Goal: Information Seeking & Learning: Learn about a topic

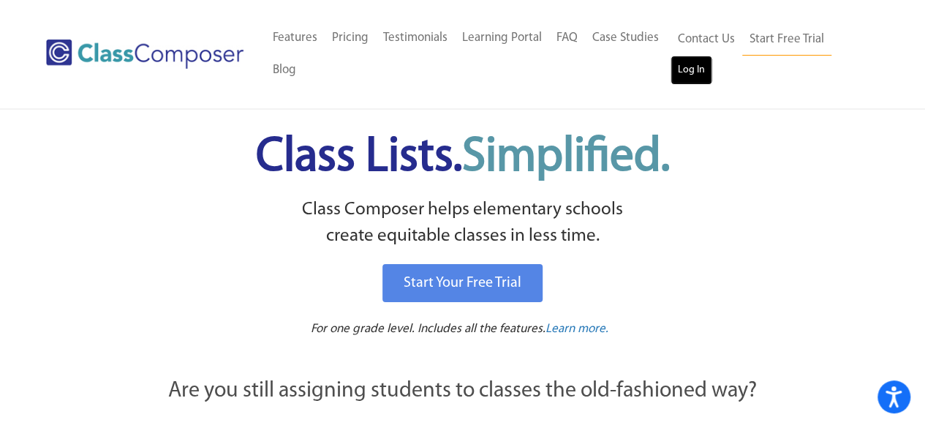
click at [709, 72] on link "Log In" at bounding box center [692, 70] width 42 height 29
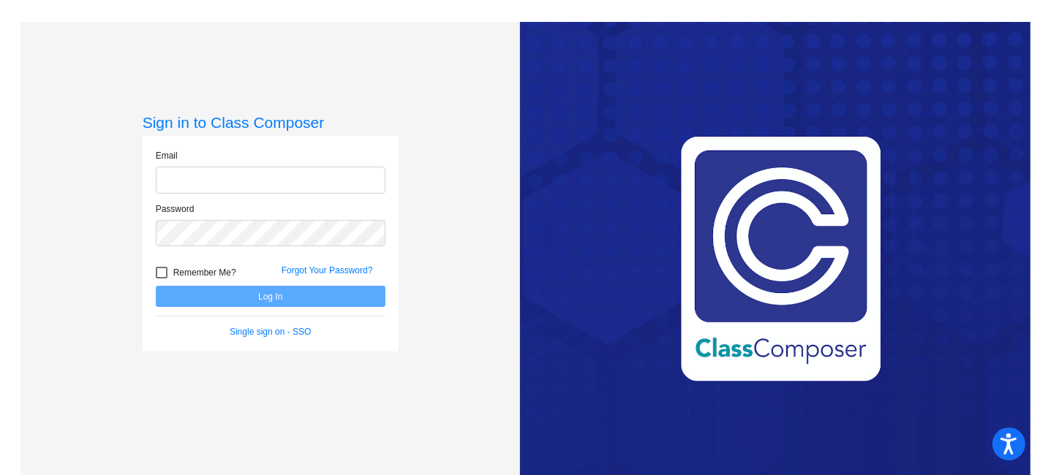
click at [228, 170] on input "email" at bounding box center [271, 180] width 230 height 27
type input "[PERSON_NAME][EMAIL_ADDRESS][PERSON_NAME][DOMAIN_NAME]"
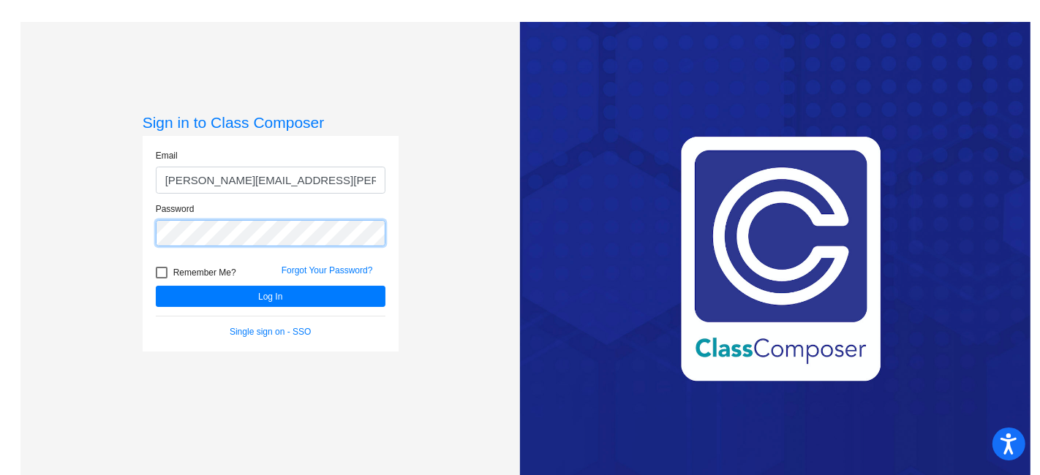
click at [156, 286] on button "Log In" at bounding box center [271, 296] width 230 height 21
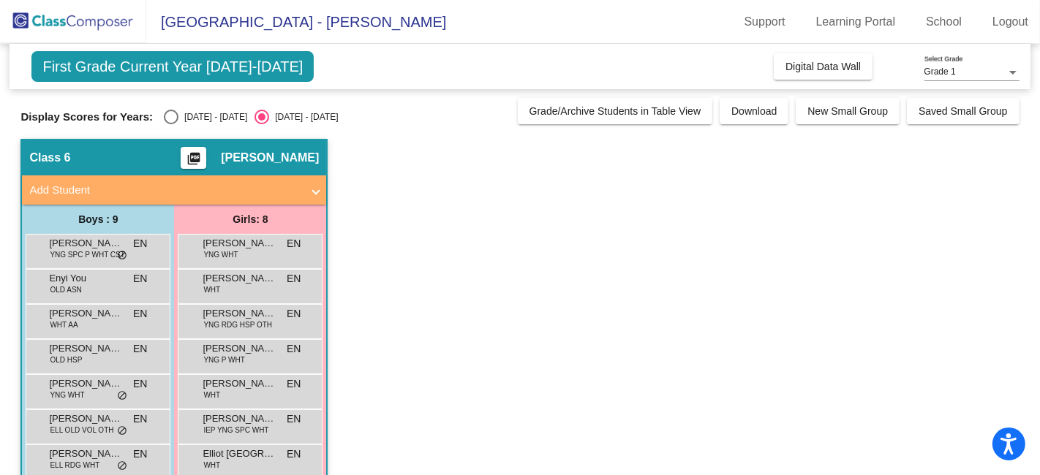
click at [171, 114] on div "Select an option" at bounding box center [171, 117] width 15 height 15
click at [171, 124] on input "[DATE] - [DATE]" at bounding box center [170, 124] width 1 height 1
radio input "true"
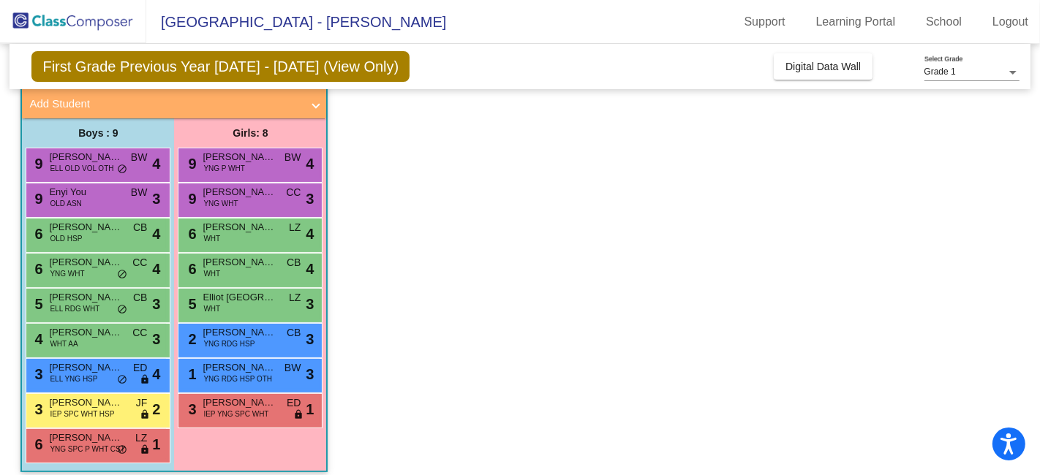
scroll to position [86, 0]
click at [89, 179] on div "9 [PERSON_NAME] Anjos ELL OLD VOL OTH BW lock do_not_disturb_alt 4" at bounding box center [98, 165] width 145 height 35
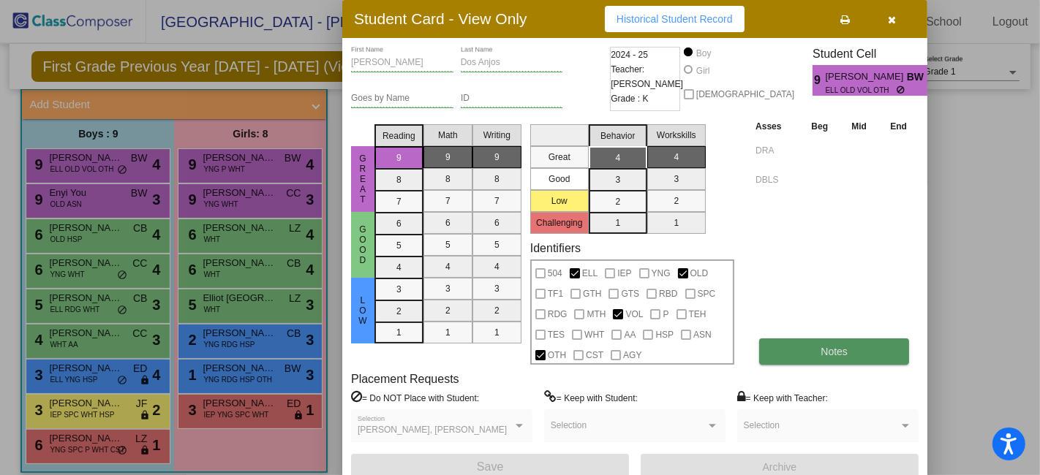
click at [861, 356] on button "Notes" at bounding box center [834, 352] width 150 height 26
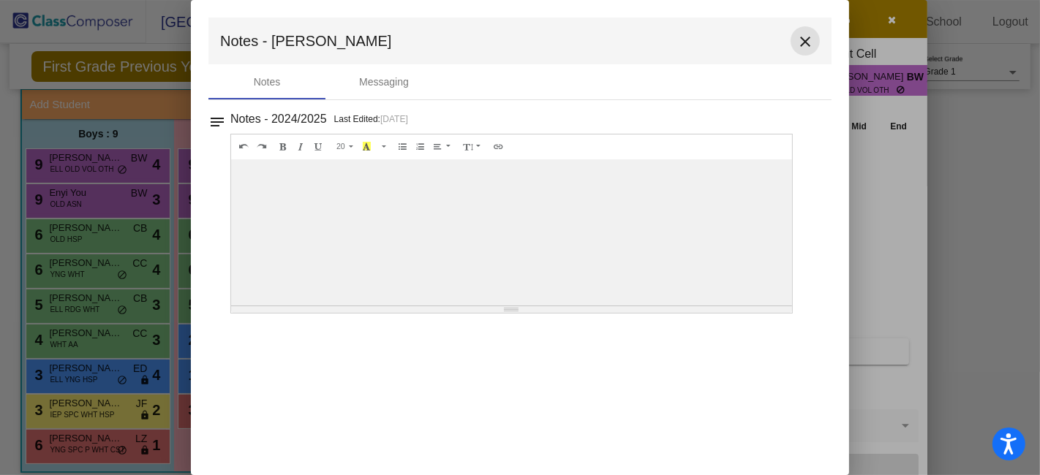
click at [804, 38] on mat-icon "close" at bounding box center [805, 42] width 18 height 18
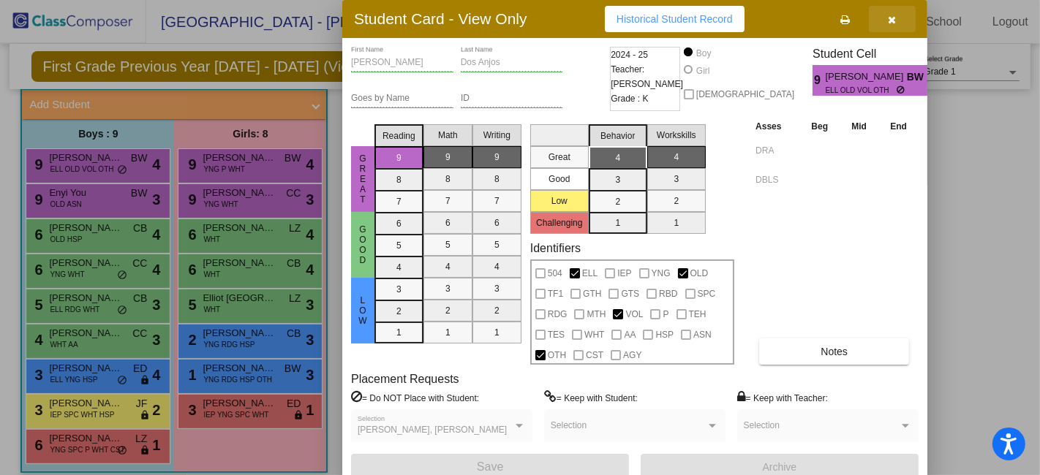
click at [900, 21] on button "button" at bounding box center [892, 19] width 47 height 26
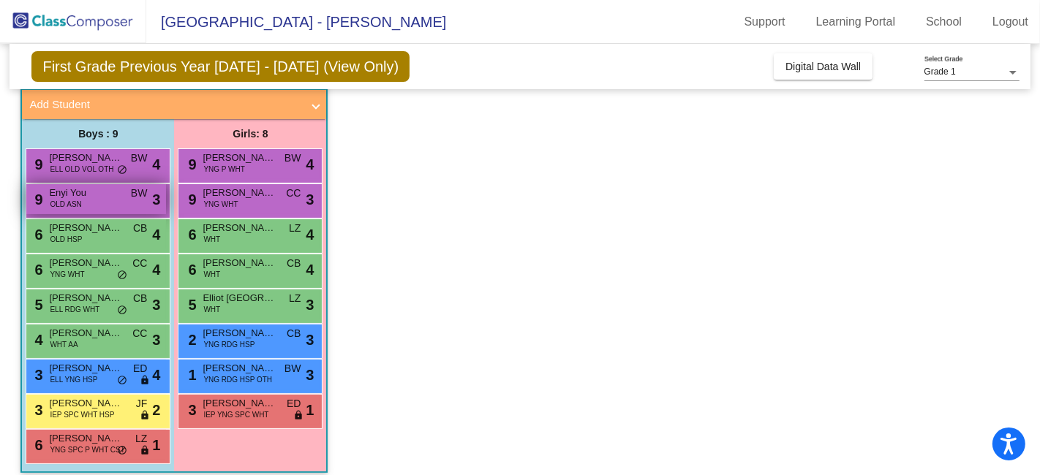
click at [83, 201] on div "9 Enyi You OLD ASN BW lock do_not_disturb_alt 3" at bounding box center [96, 199] width 140 height 30
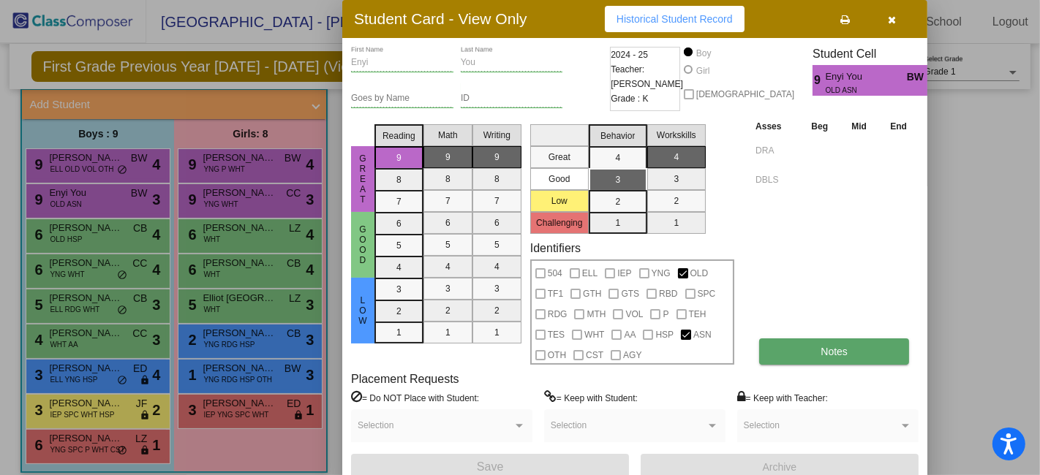
click at [832, 347] on span "Notes" at bounding box center [833, 352] width 27 height 12
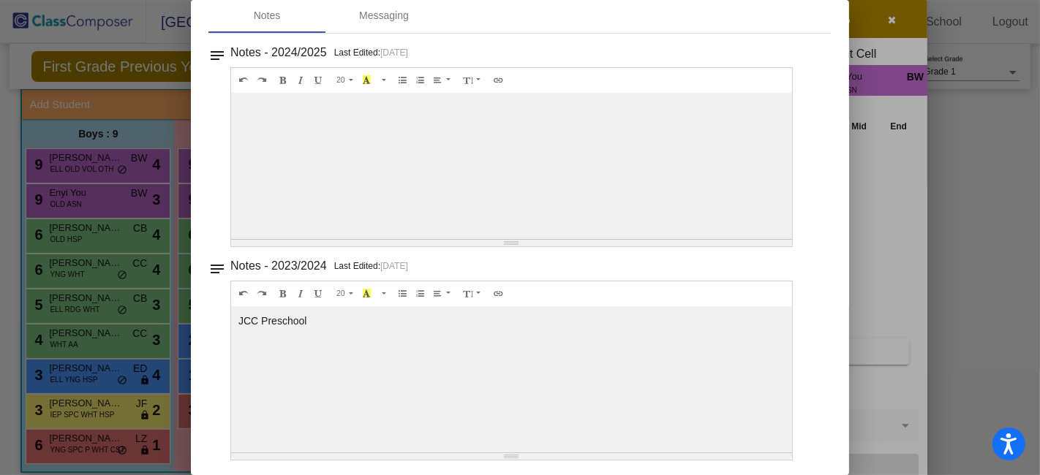
scroll to position [0, 0]
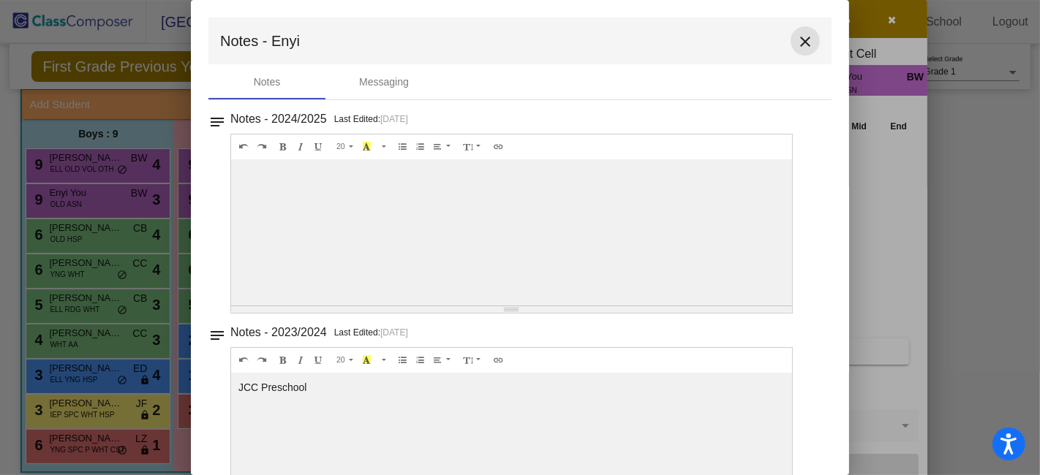
click at [801, 33] on mat-icon "close" at bounding box center [805, 42] width 18 height 18
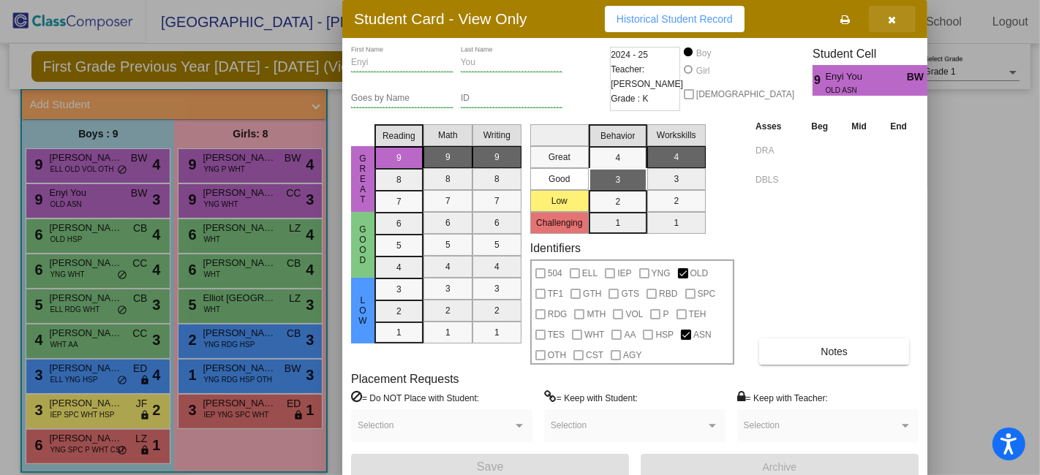
click at [894, 26] on button "button" at bounding box center [892, 19] width 47 height 26
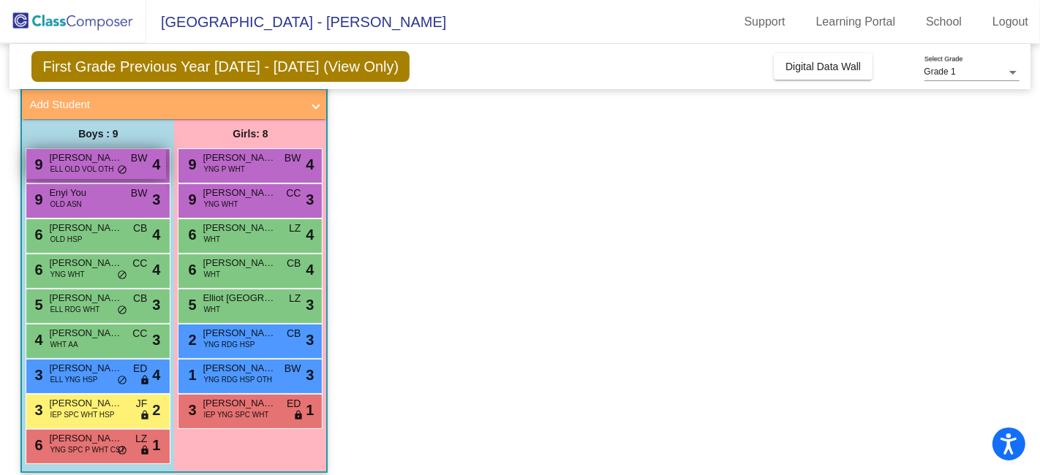
click at [86, 164] on span "ELL OLD VOL OTH" at bounding box center [82, 169] width 64 height 11
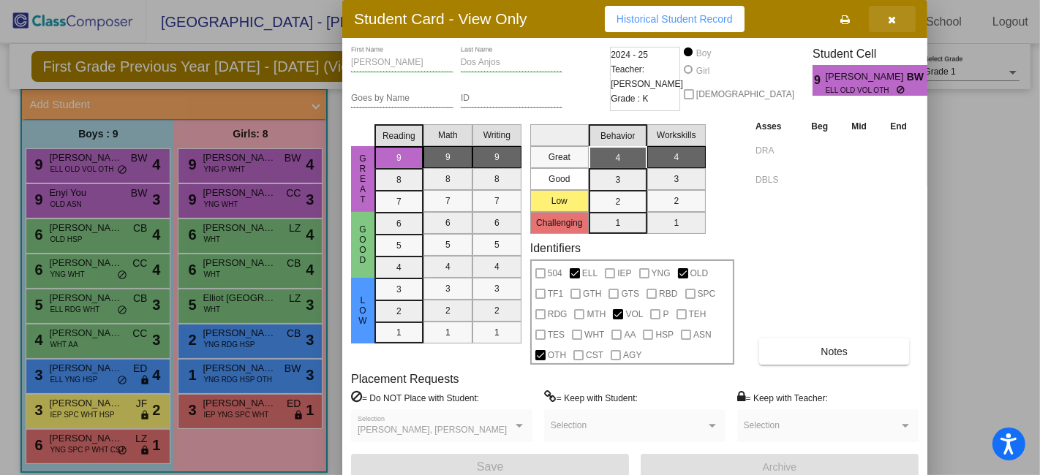
click at [890, 20] on icon "button" at bounding box center [892, 20] width 8 height 10
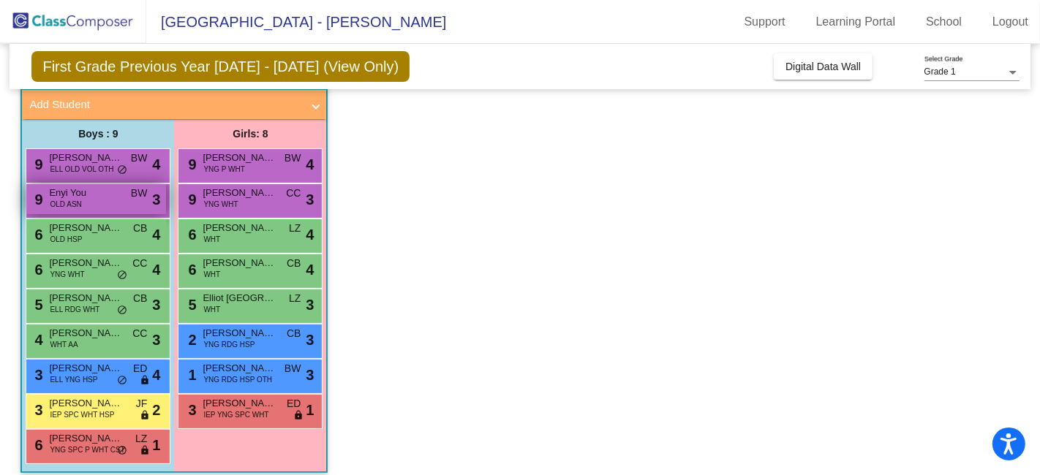
click at [82, 202] on div "9 Enyi You OLD ASN BW lock do_not_disturb_alt 3" at bounding box center [96, 199] width 140 height 30
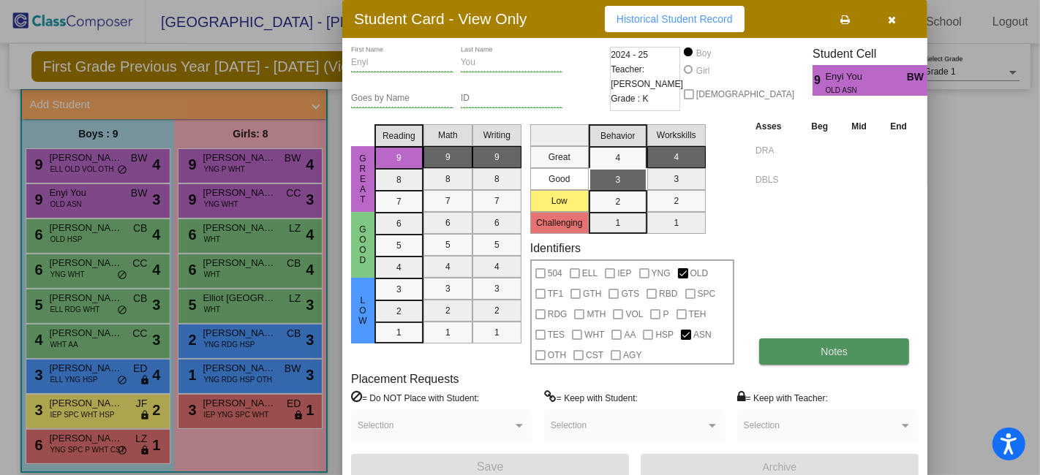
click at [837, 353] on span "Notes" at bounding box center [833, 352] width 27 height 12
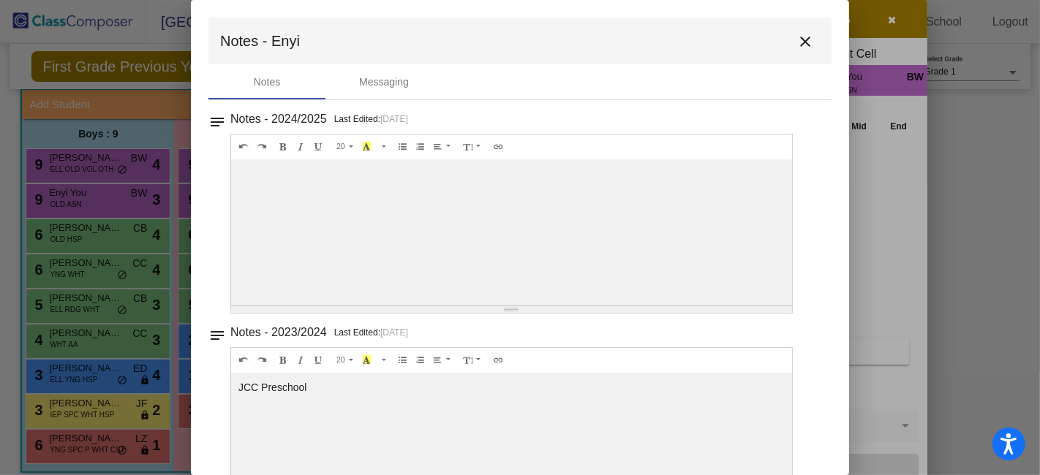
click at [801, 45] on mat-icon "close" at bounding box center [805, 42] width 18 height 18
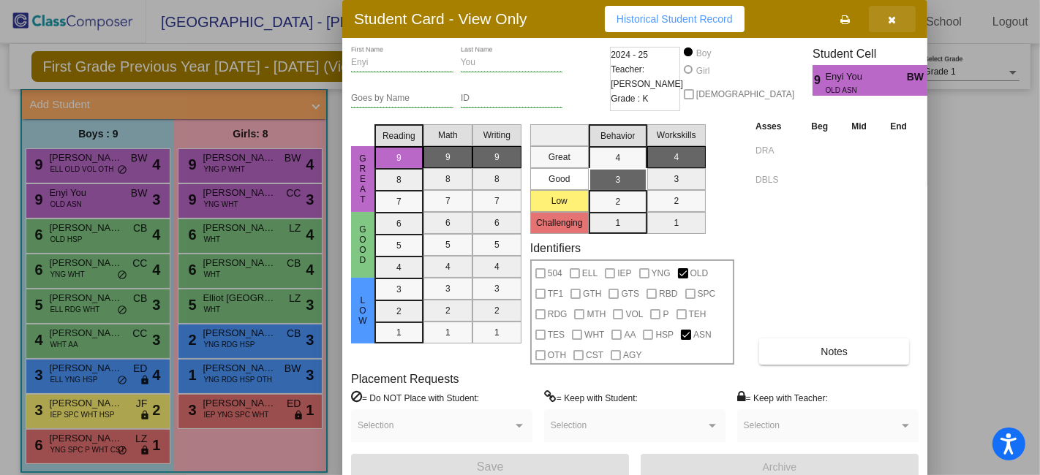
click at [899, 22] on button "button" at bounding box center [892, 19] width 47 height 26
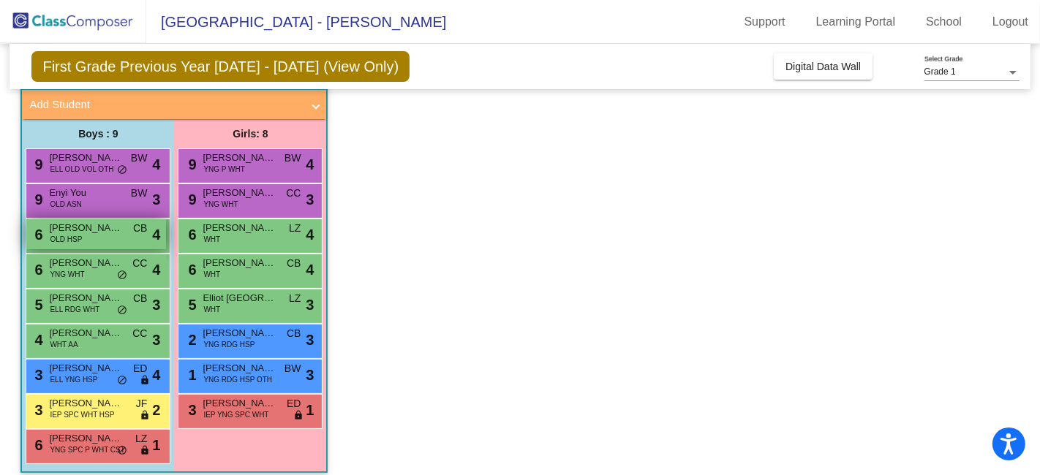
click at [81, 241] on div "6 [PERSON_NAME] OLD HSP CB lock do_not_disturb_alt 4" at bounding box center [96, 234] width 140 height 30
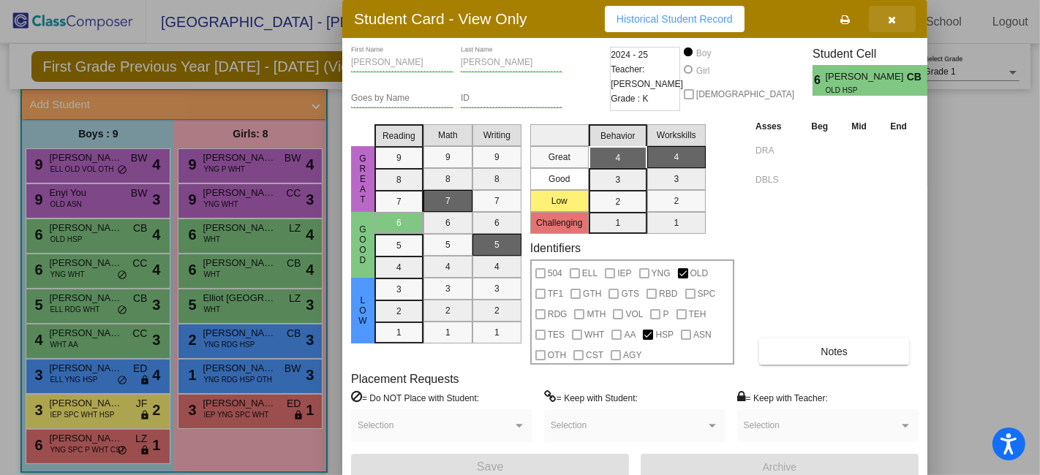
click at [894, 23] on icon "button" at bounding box center [892, 20] width 8 height 10
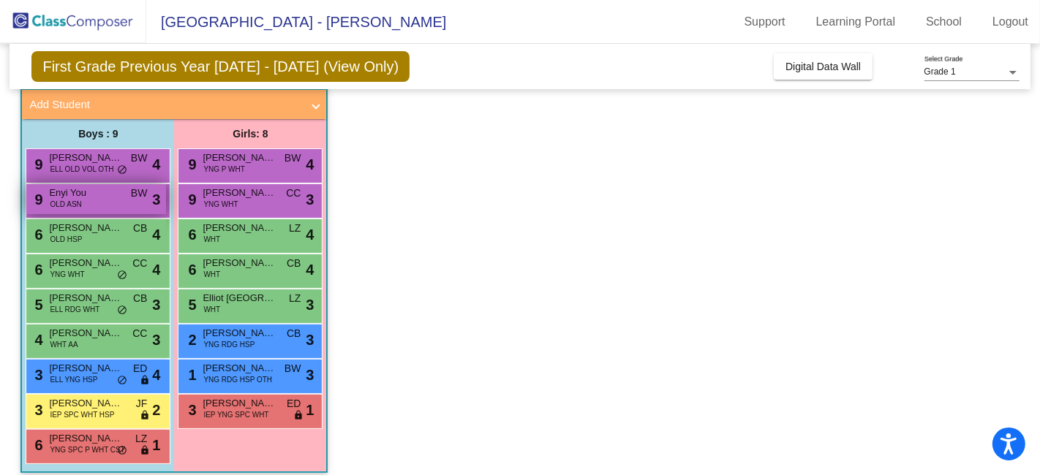
click at [103, 206] on div "9 Enyi You OLD ASN BW lock do_not_disturb_alt 3" at bounding box center [96, 199] width 140 height 30
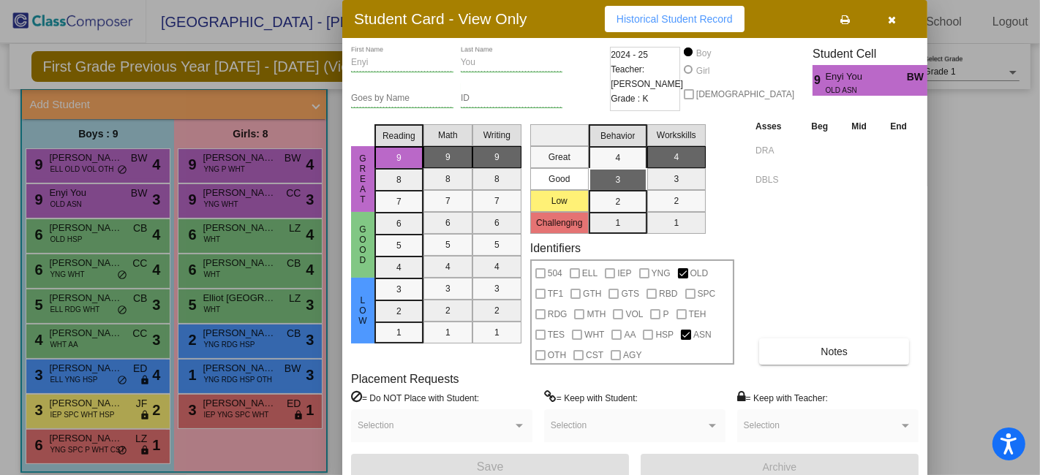
click at [894, 18] on icon "button" at bounding box center [892, 20] width 8 height 10
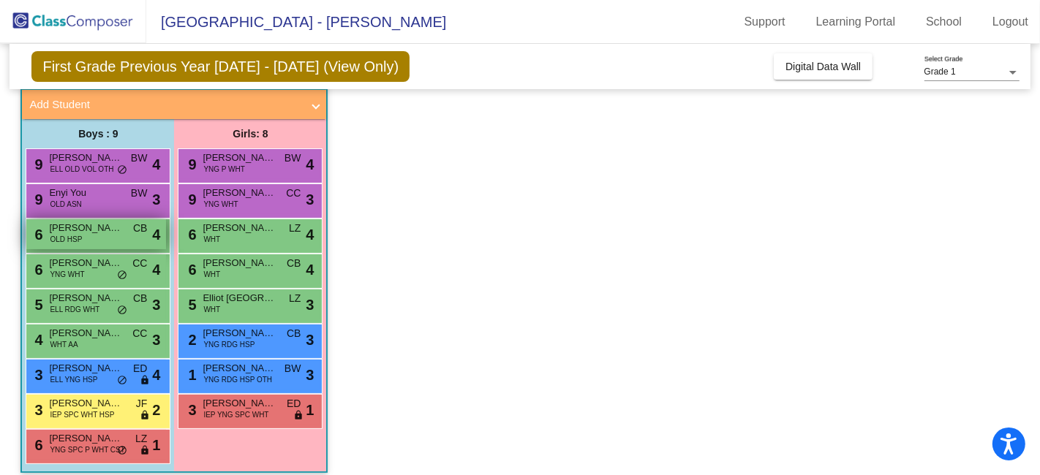
click at [102, 230] on span "[PERSON_NAME]" at bounding box center [85, 228] width 73 height 15
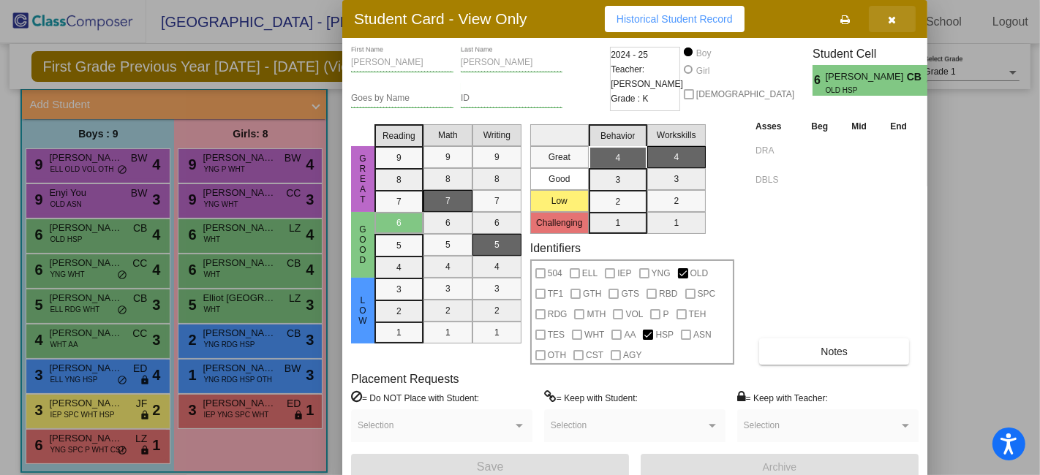
click at [898, 15] on button "button" at bounding box center [892, 19] width 47 height 26
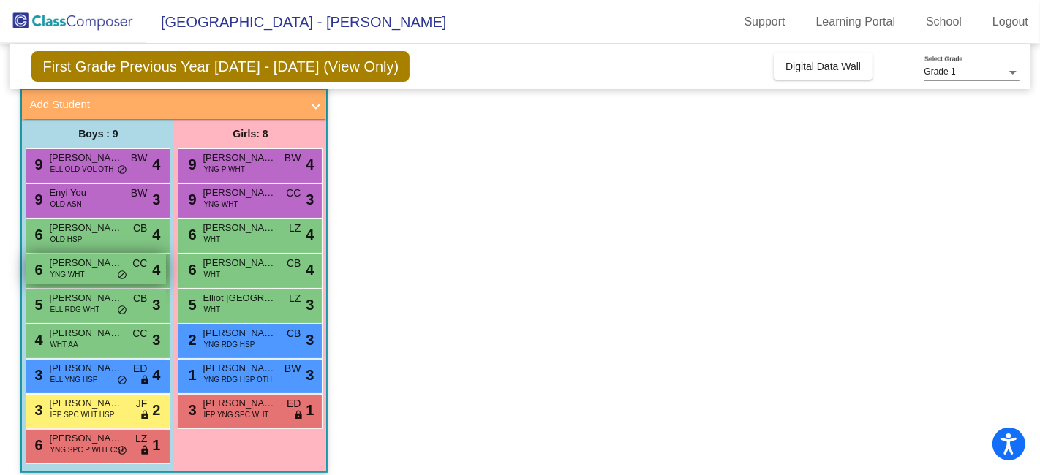
click at [89, 270] on div "6 [PERSON_NAME] YNG WHT CC lock do_not_disturb_alt 4" at bounding box center [96, 269] width 140 height 30
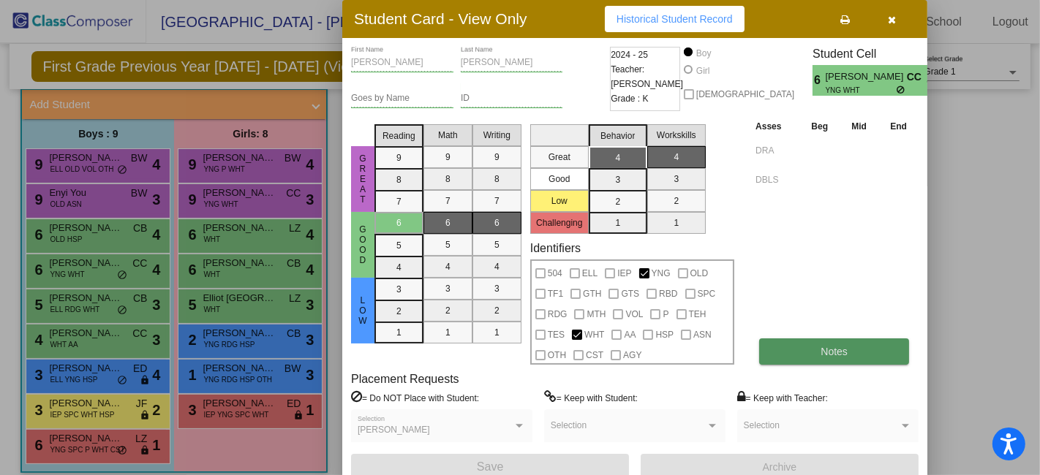
click at [848, 347] on button "Notes" at bounding box center [834, 352] width 150 height 26
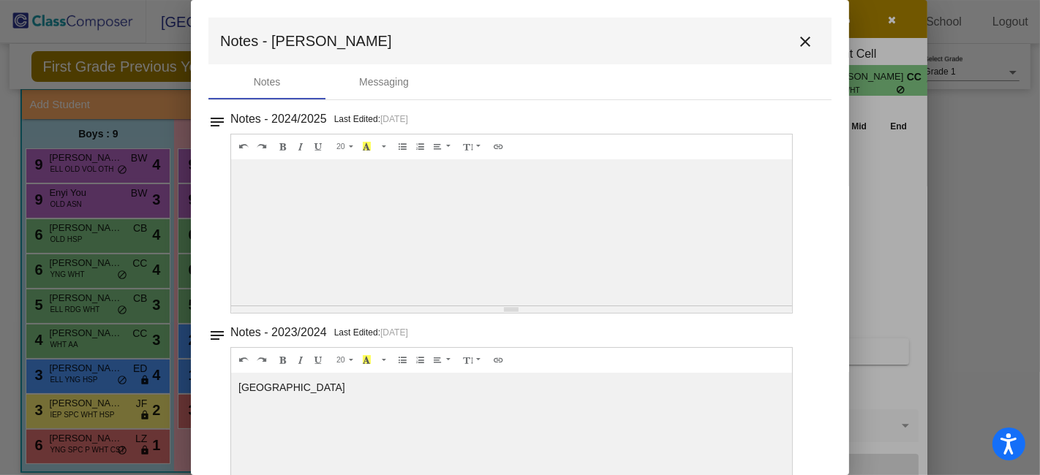
click at [798, 45] on mat-icon "close" at bounding box center [805, 42] width 18 height 18
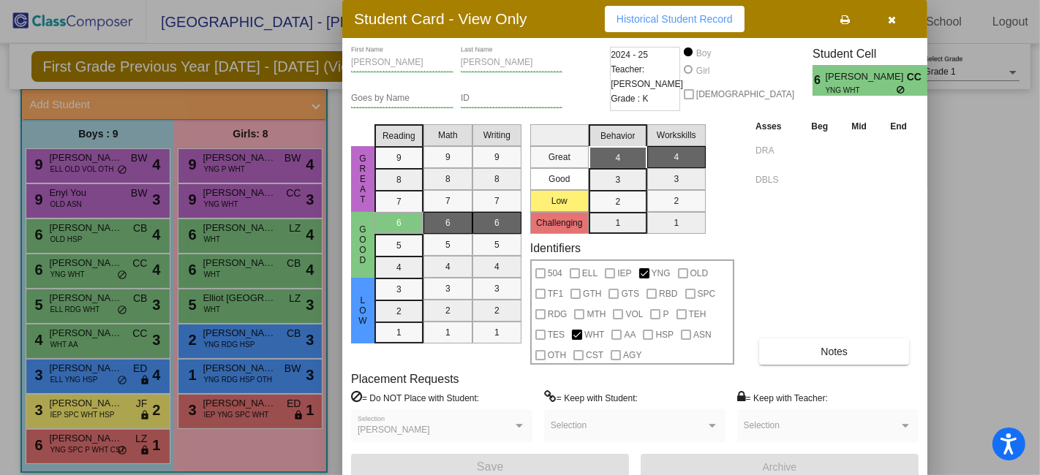
click at [894, 17] on icon "button" at bounding box center [892, 20] width 8 height 10
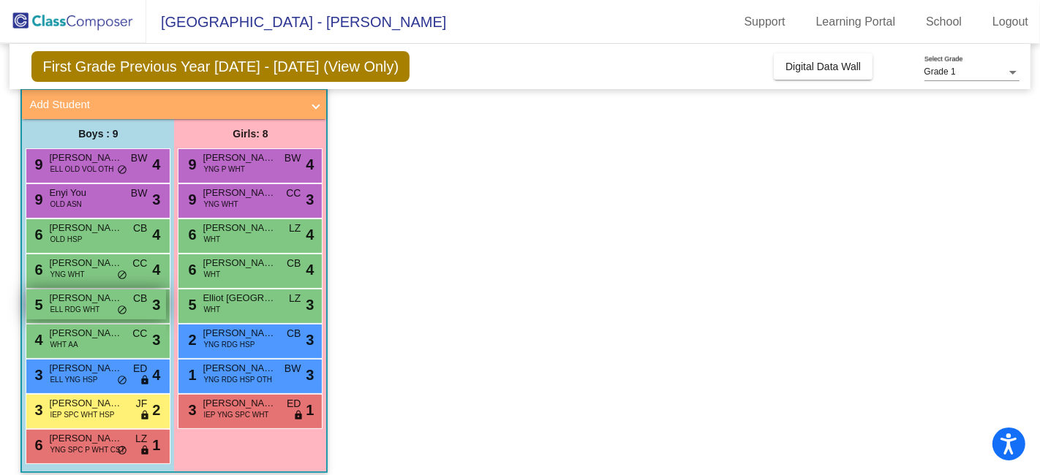
click at [64, 301] on span "[PERSON_NAME]" at bounding box center [85, 298] width 73 height 15
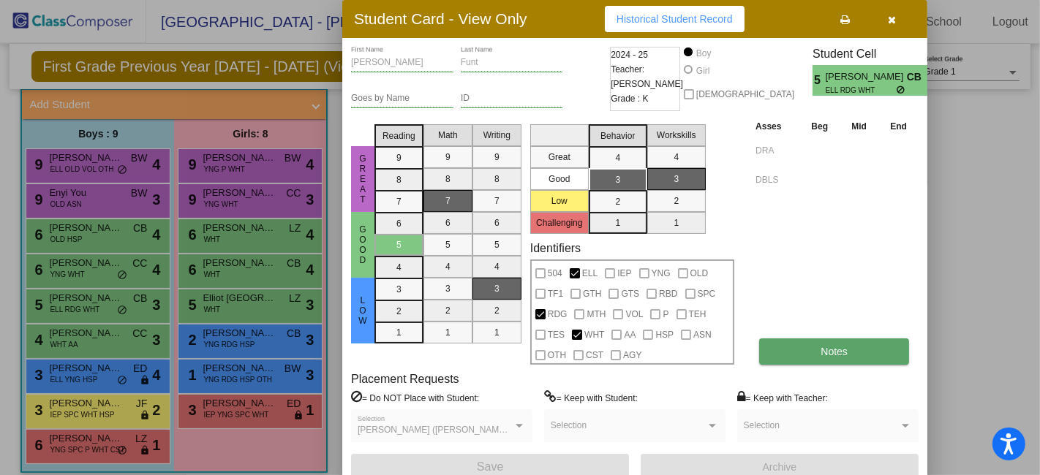
click at [842, 354] on span "Notes" at bounding box center [833, 352] width 27 height 12
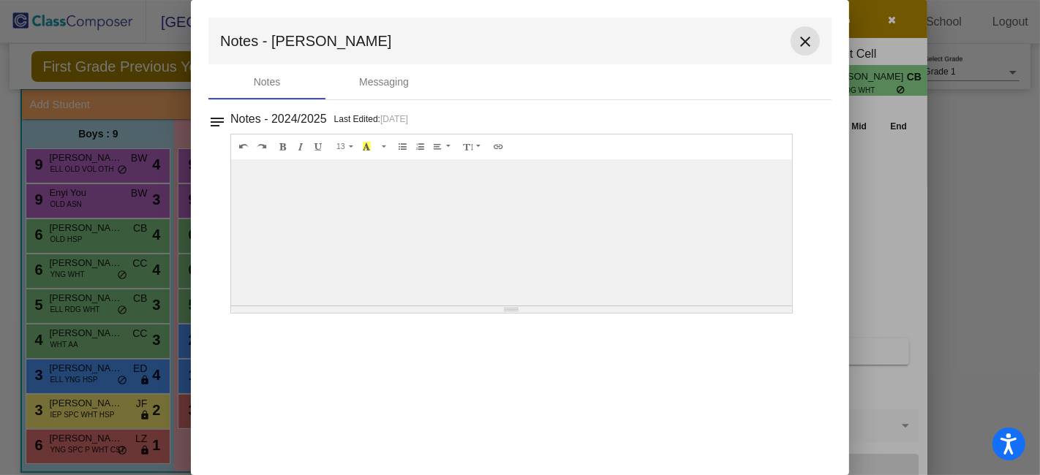
click at [808, 43] on mat-icon "close" at bounding box center [805, 42] width 18 height 18
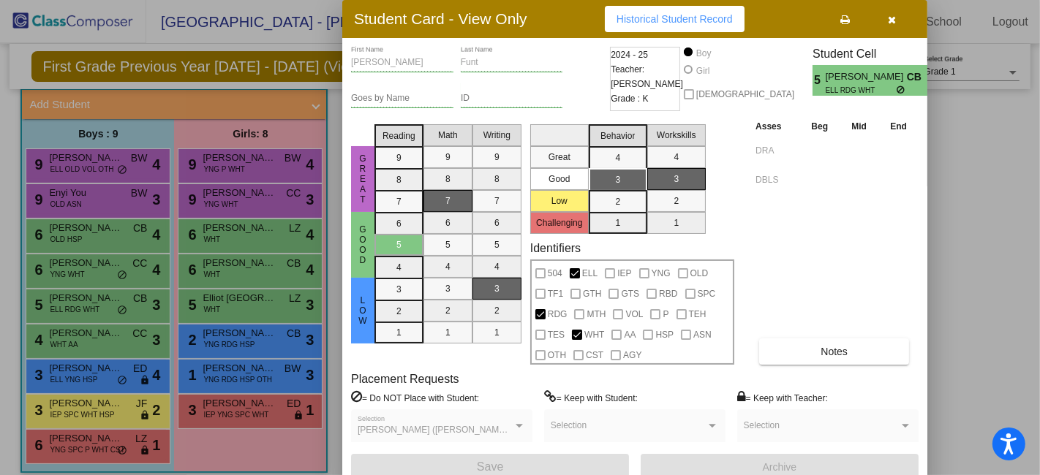
click at [888, 19] on icon "button" at bounding box center [892, 20] width 8 height 10
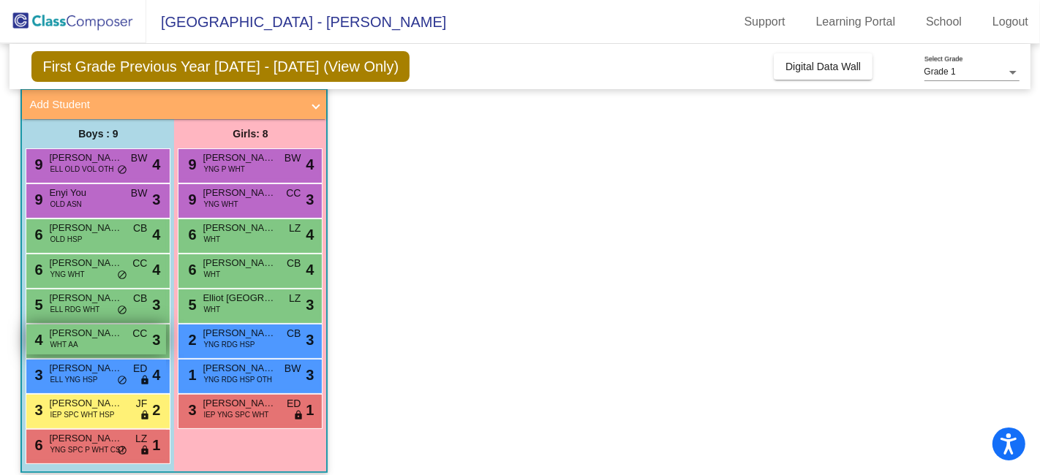
click at [100, 328] on span "[PERSON_NAME]" at bounding box center [85, 333] width 73 height 15
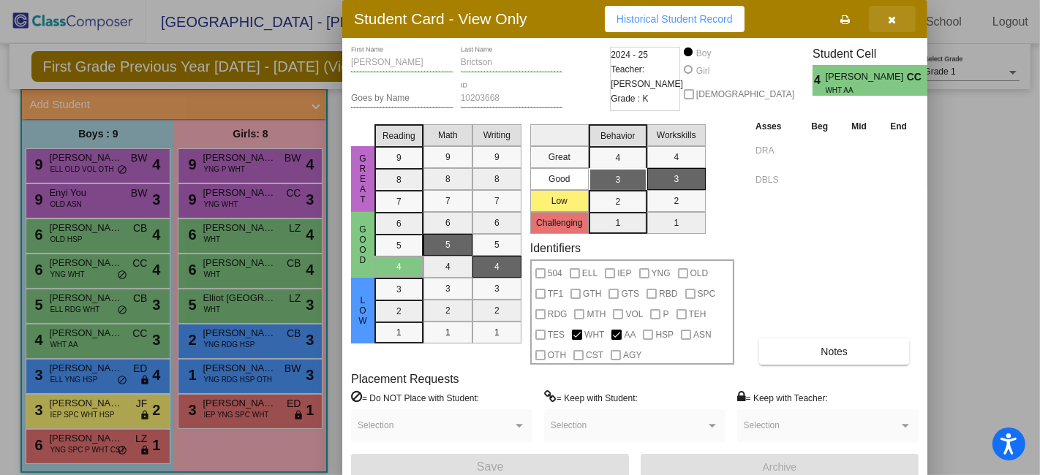
click at [888, 23] on icon "button" at bounding box center [892, 20] width 8 height 10
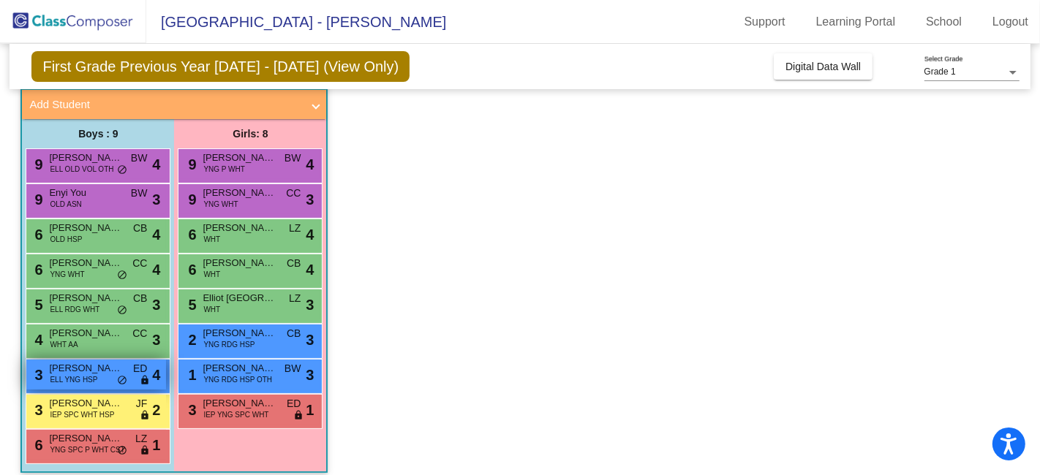
click at [81, 371] on span "[PERSON_NAME]" at bounding box center [85, 368] width 73 height 15
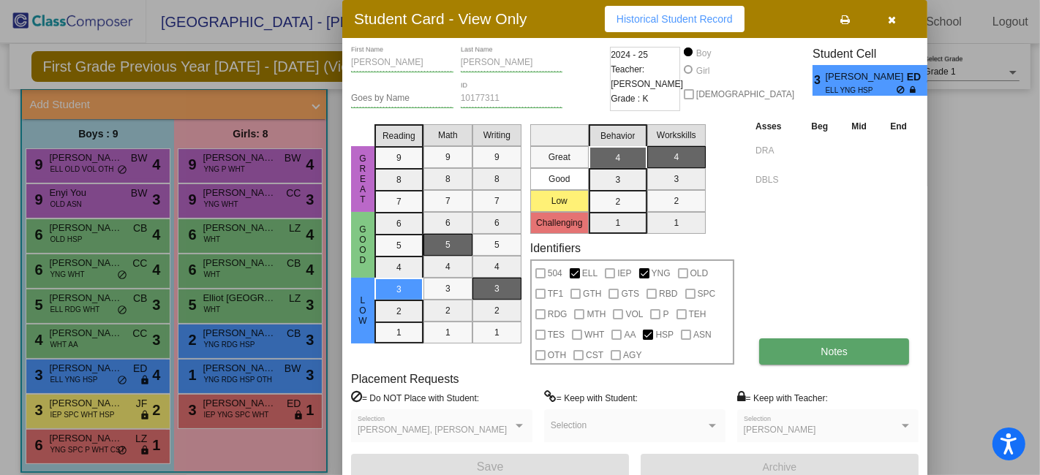
click at [810, 350] on button "Notes" at bounding box center [834, 352] width 150 height 26
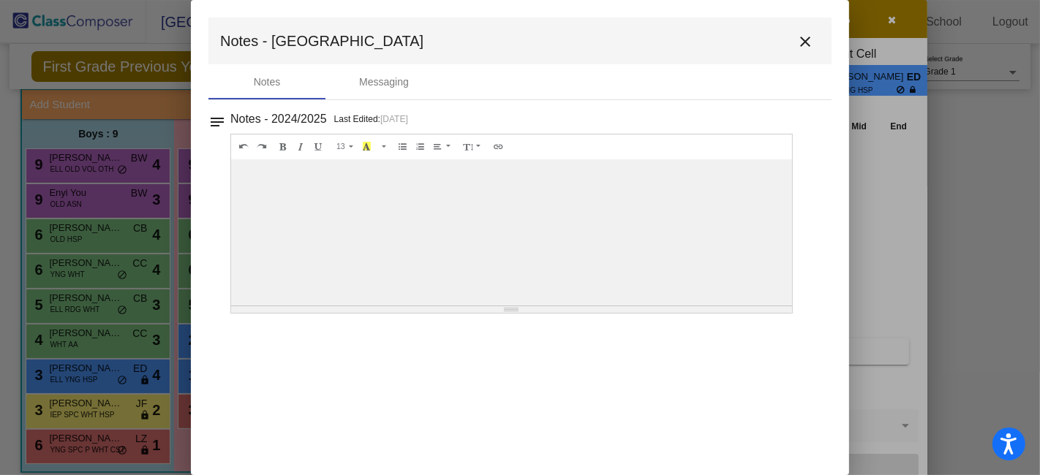
click at [801, 51] on button "close" at bounding box center [805, 40] width 29 height 29
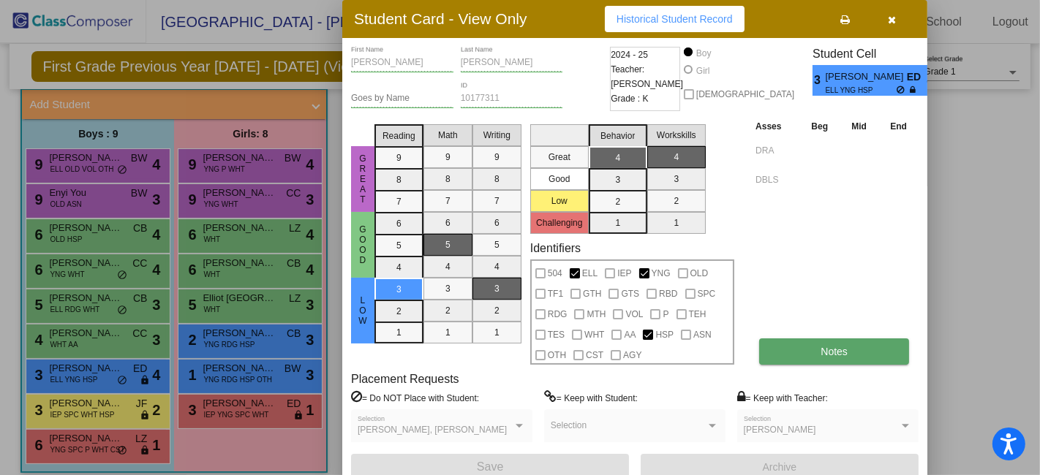
click at [855, 358] on button "Notes" at bounding box center [834, 352] width 150 height 26
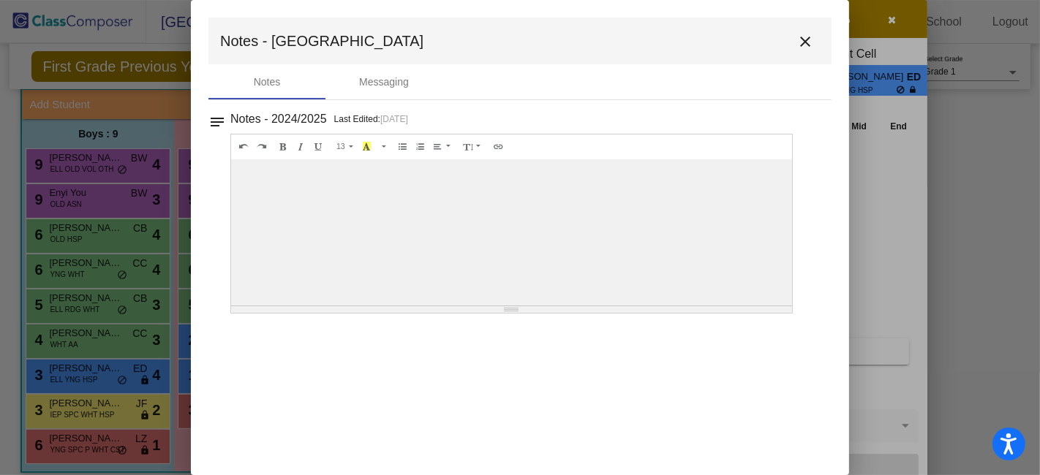
click at [800, 48] on mat-icon "close" at bounding box center [805, 42] width 18 height 18
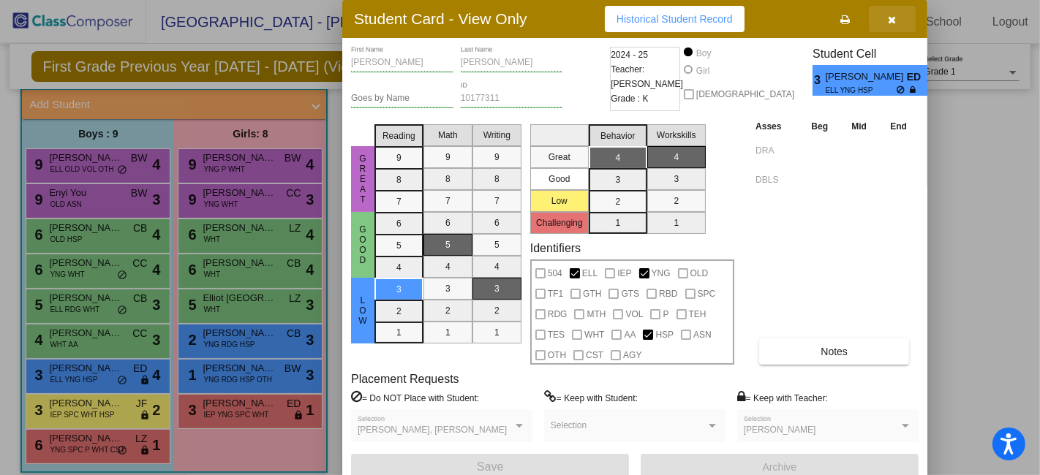
click at [897, 22] on button "button" at bounding box center [892, 19] width 47 height 26
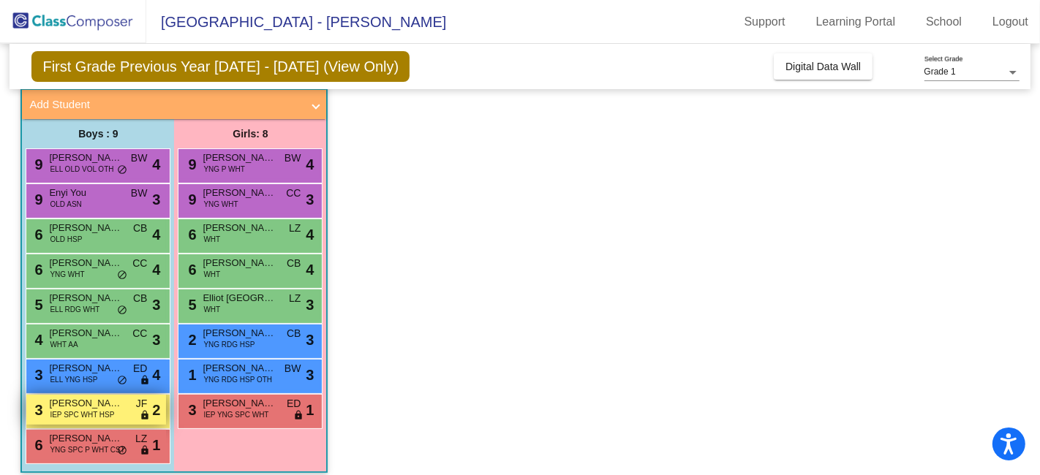
click at [92, 406] on span "[PERSON_NAME]" at bounding box center [85, 403] width 73 height 15
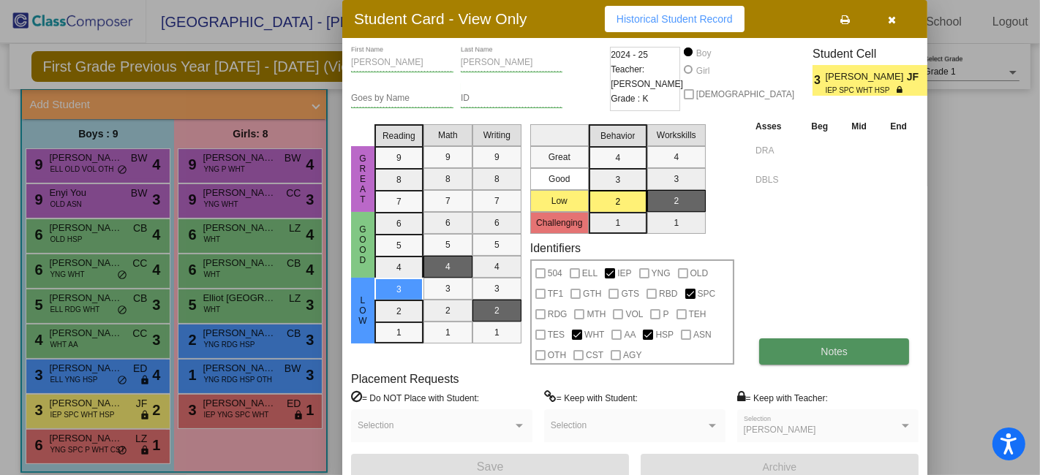
click at [859, 352] on button "Notes" at bounding box center [834, 352] width 150 height 26
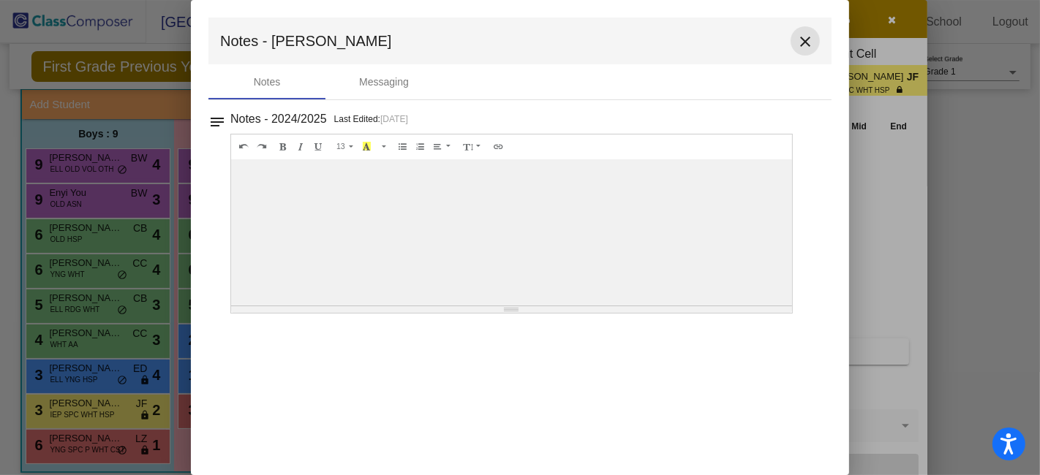
click at [812, 44] on mat-icon "close" at bounding box center [805, 42] width 18 height 18
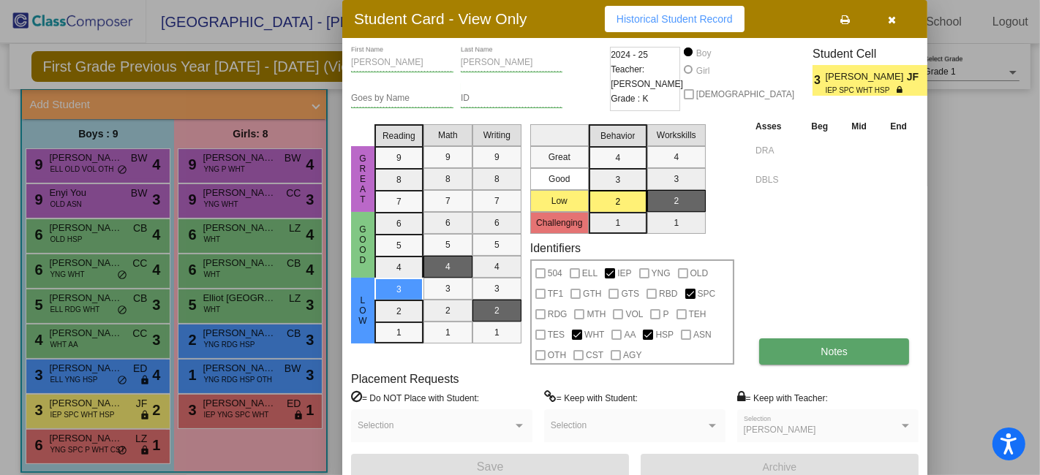
click at [829, 355] on span "Notes" at bounding box center [833, 352] width 27 height 12
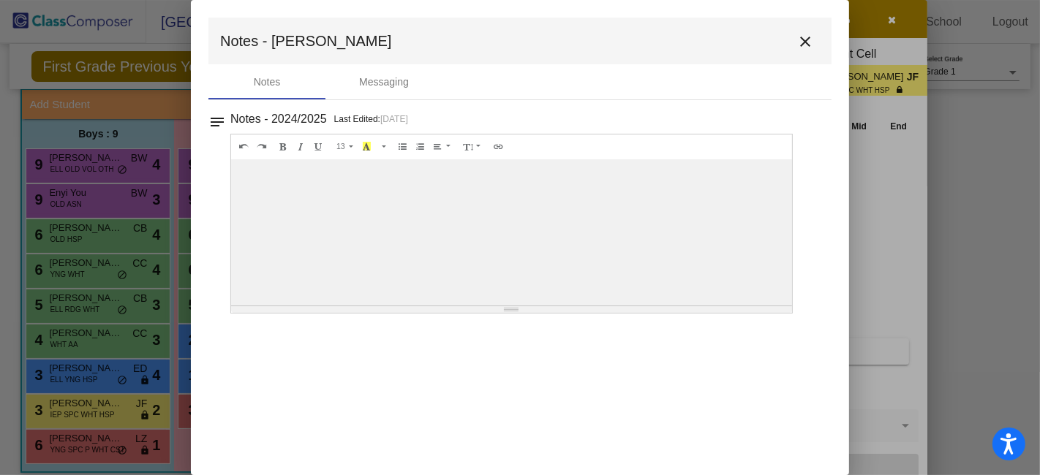
click at [803, 47] on mat-icon "close" at bounding box center [805, 42] width 18 height 18
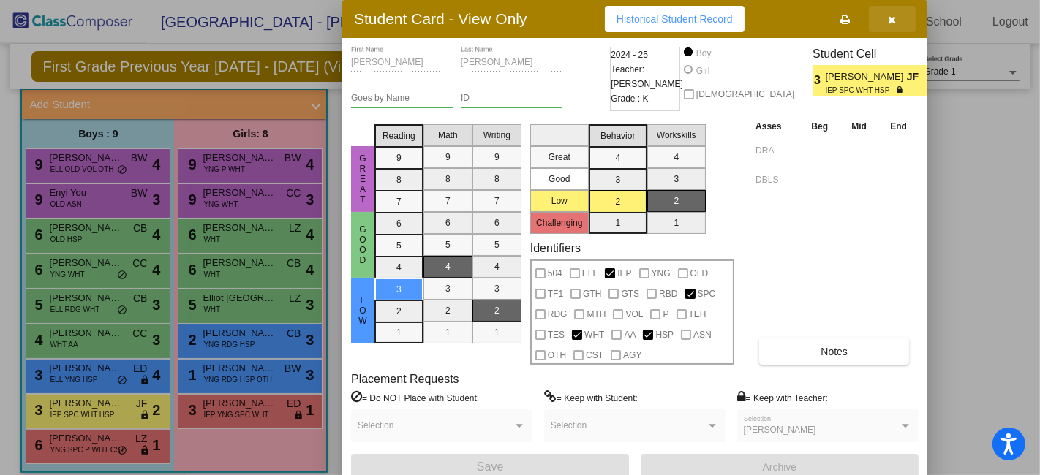
click at [891, 15] on icon "button" at bounding box center [892, 20] width 8 height 10
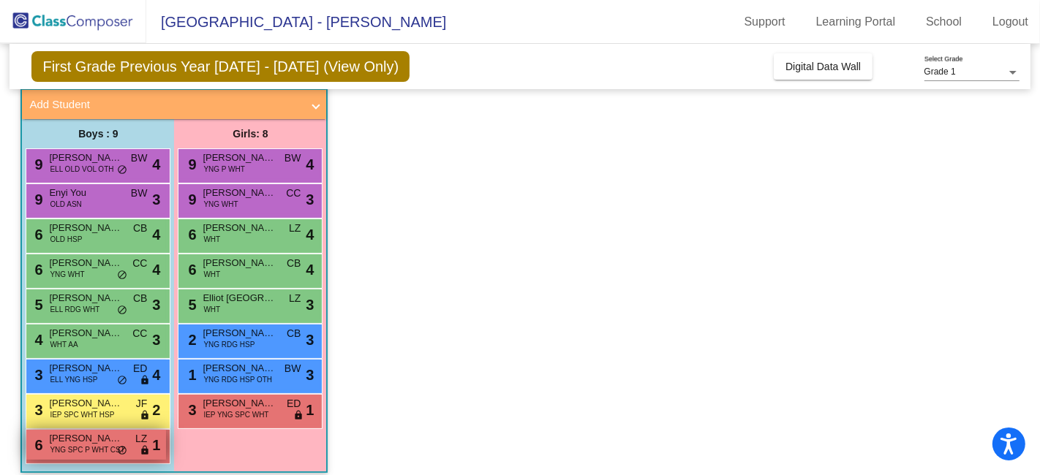
click at [101, 442] on span "[PERSON_NAME]" at bounding box center [85, 438] width 73 height 15
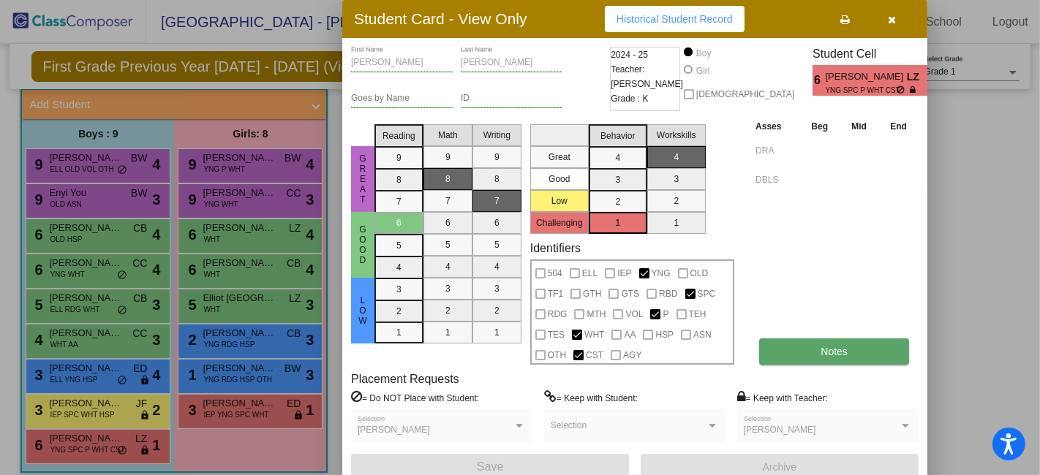
click at [819, 352] on button "Notes" at bounding box center [834, 352] width 150 height 26
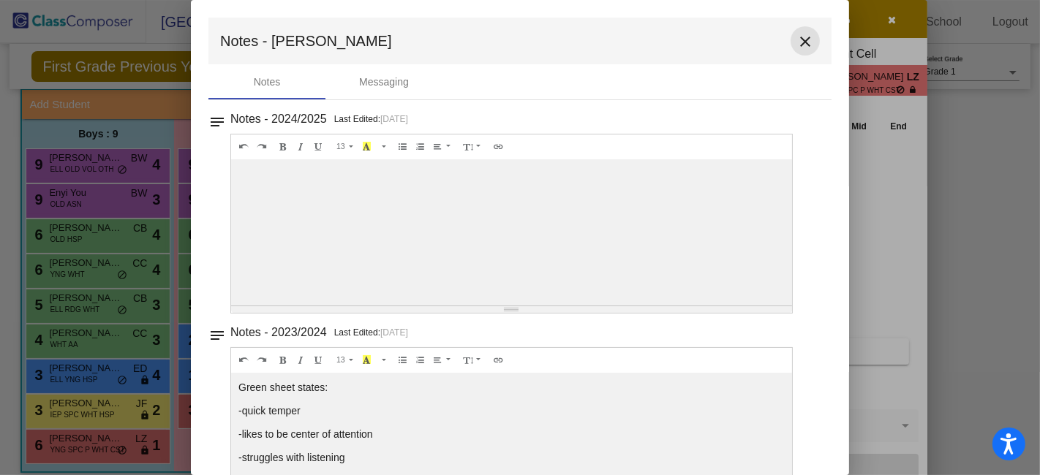
click at [797, 45] on mat-icon "close" at bounding box center [805, 42] width 18 height 18
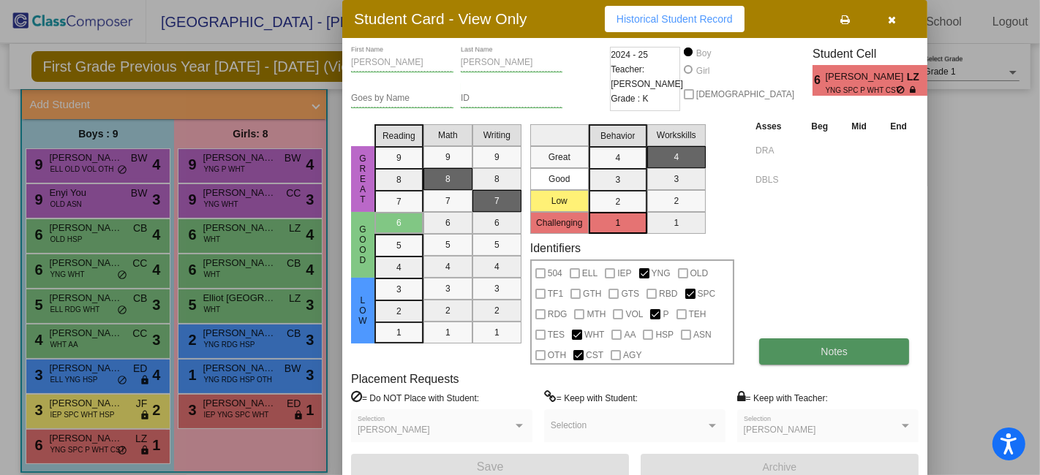
click at [834, 339] on button "Notes" at bounding box center [834, 352] width 150 height 26
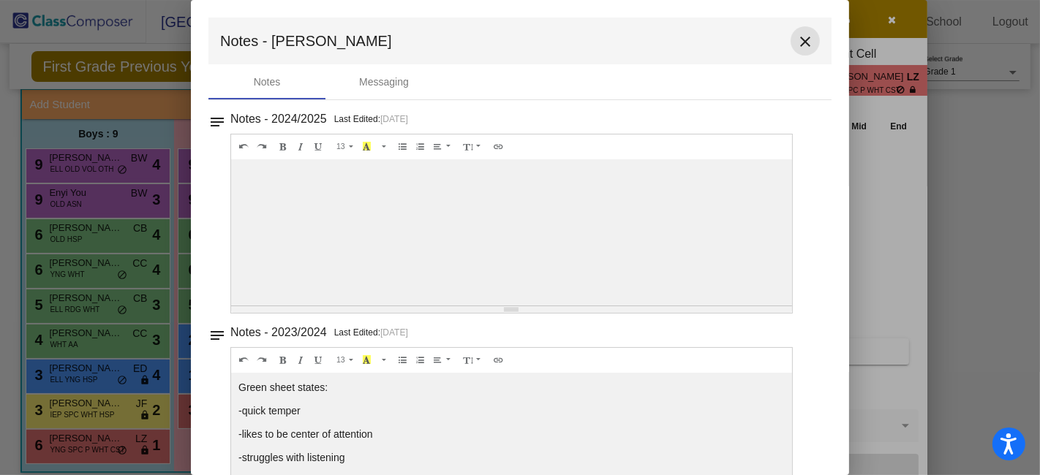
click at [804, 43] on mat-icon "close" at bounding box center [805, 42] width 18 height 18
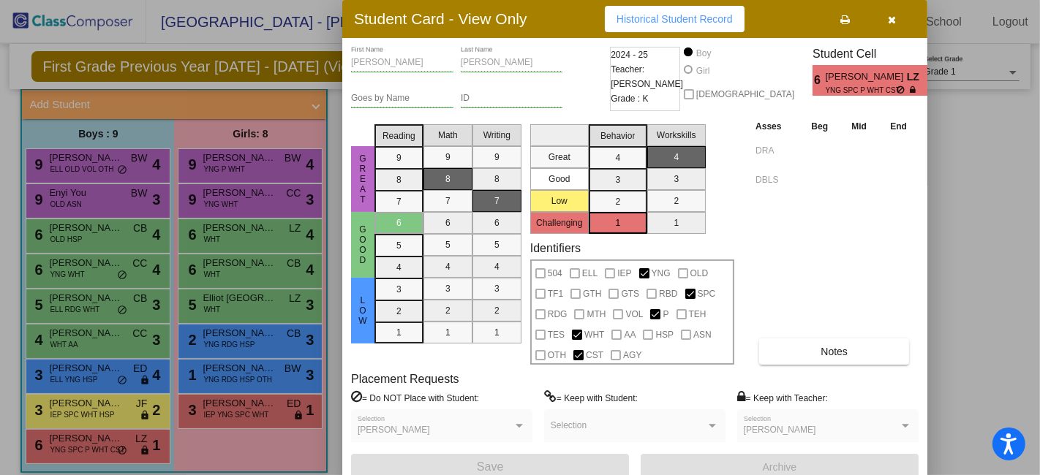
click at [896, 15] on icon "button" at bounding box center [892, 20] width 8 height 10
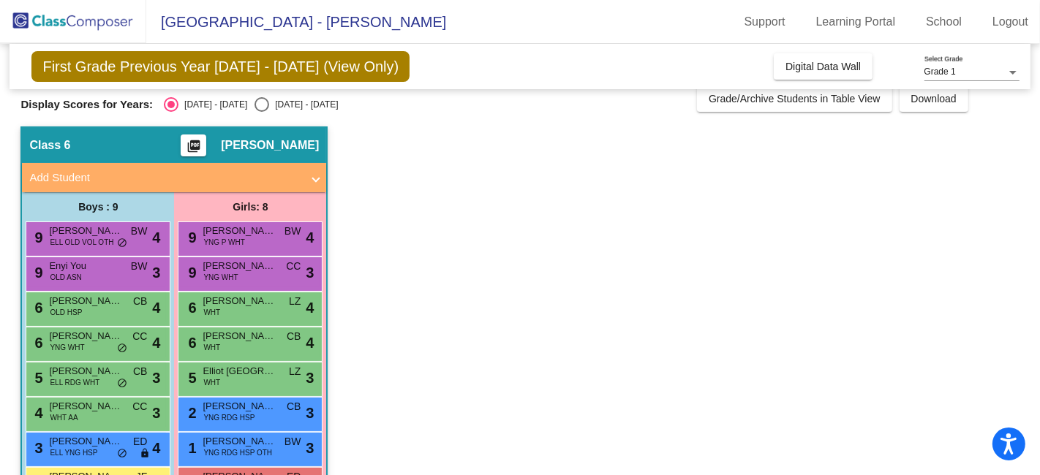
scroll to position [97, 0]
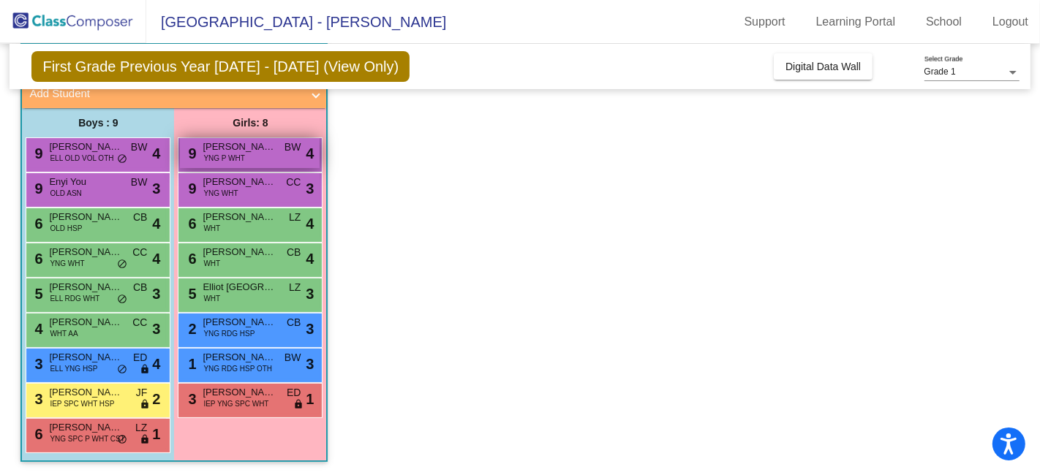
click at [222, 158] on span "YNG P WHT" at bounding box center [223, 158] width 41 height 11
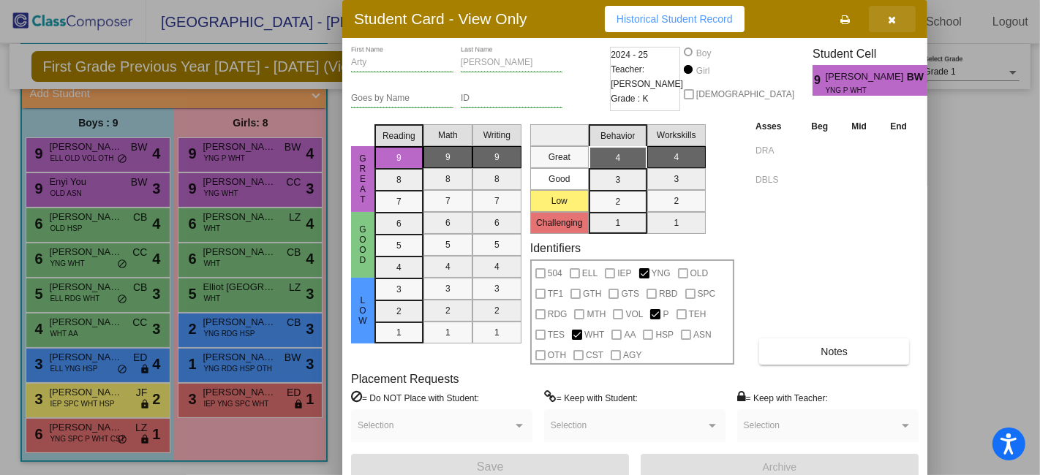
click at [889, 15] on icon "button" at bounding box center [892, 20] width 8 height 10
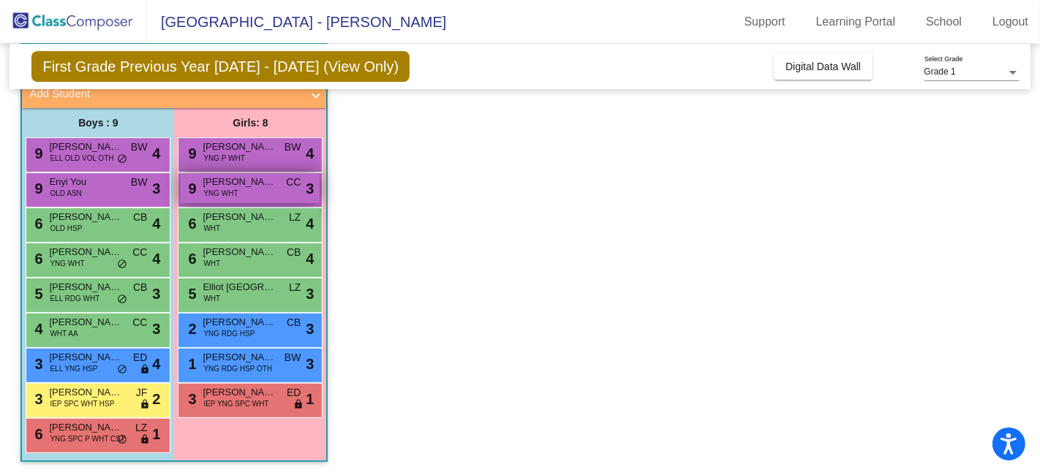
click at [242, 192] on div "9 [PERSON_NAME] YNG WHT CC lock do_not_disturb_alt 3" at bounding box center [250, 188] width 140 height 30
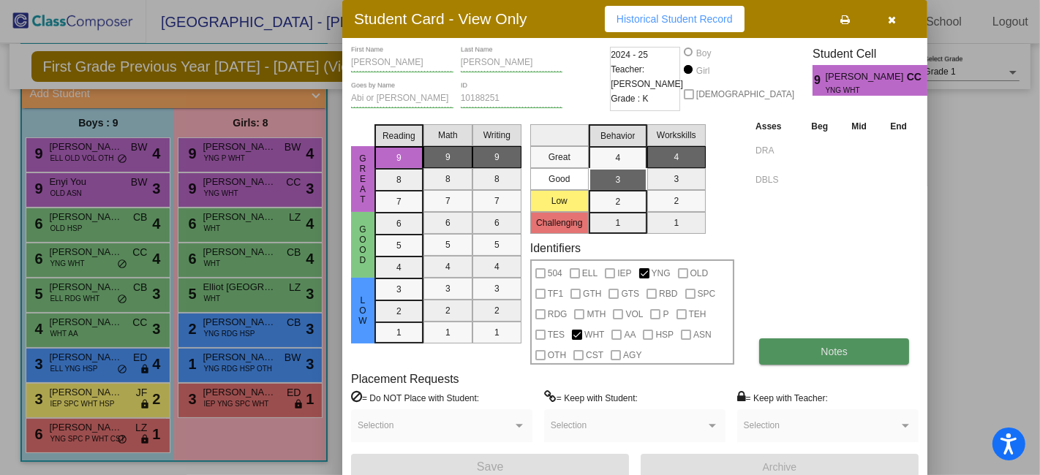
click at [842, 344] on button "Notes" at bounding box center [834, 352] width 150 height 26
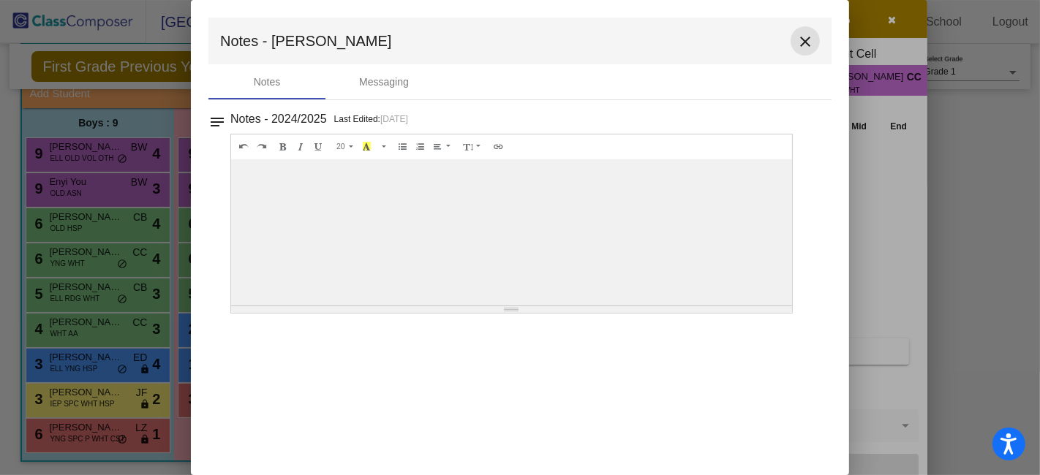
click at [804, 39] on mat-icon "close" at bounding box center [805, 42] width 18 height 18
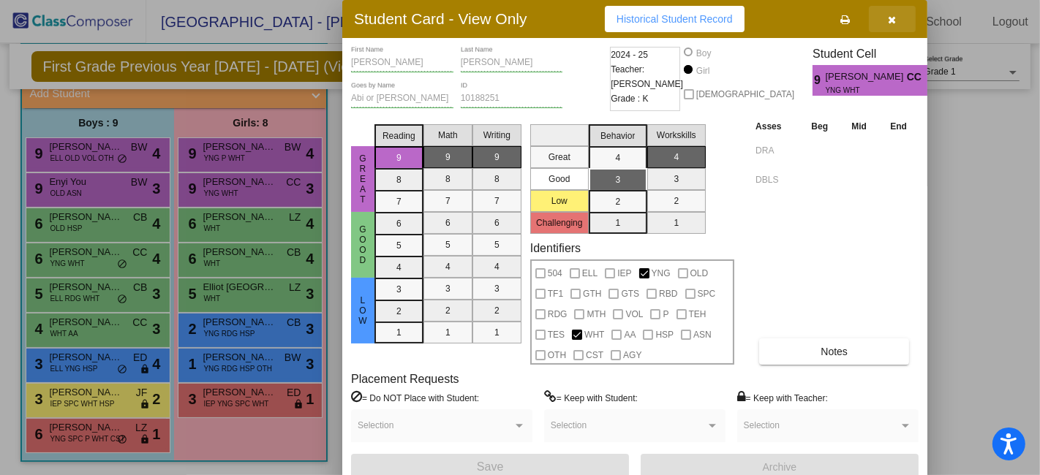
click at [898, 18] on button "button" at bounding box center [892, 19] width 47 height 26
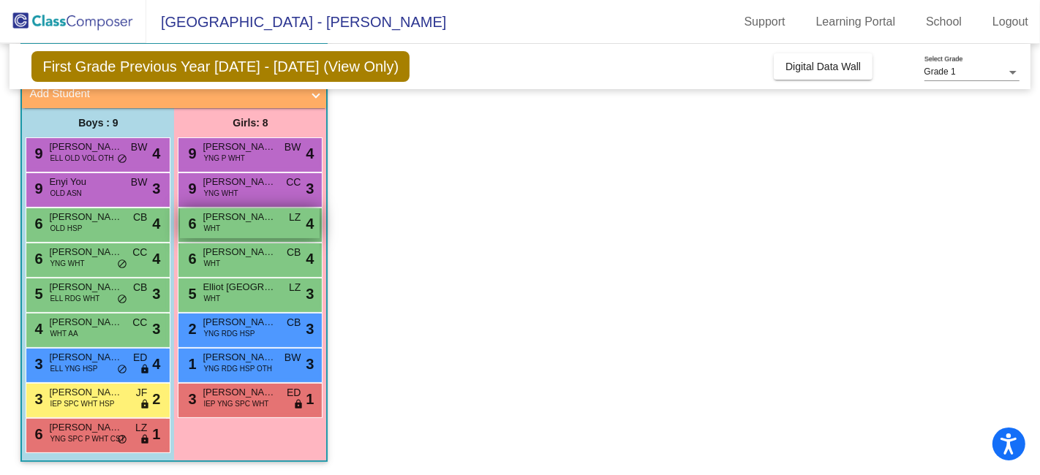
click at [234, 220] on span "[PERSON_NAME]" at bounding box center [239, 217] width 73 height 15
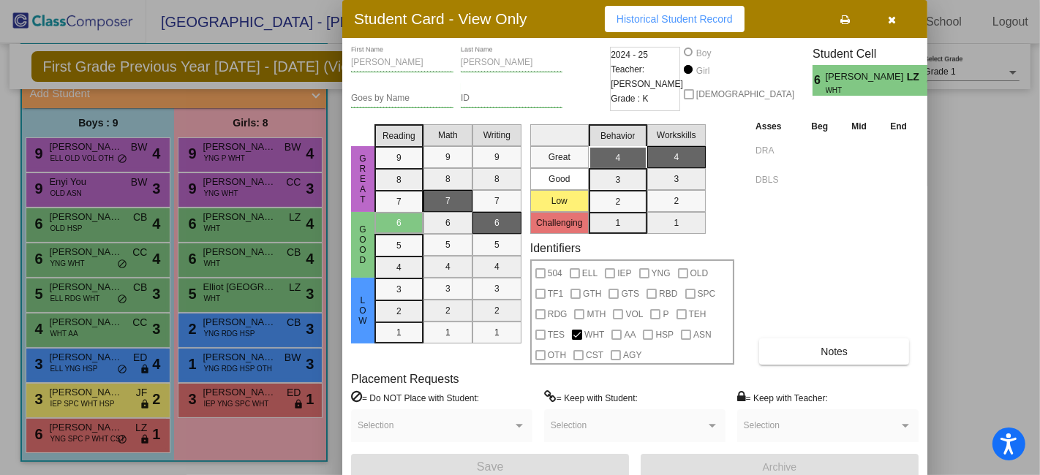
click at [886, 15] on button "button" at bounding box center [892, 19] width 47 height 26
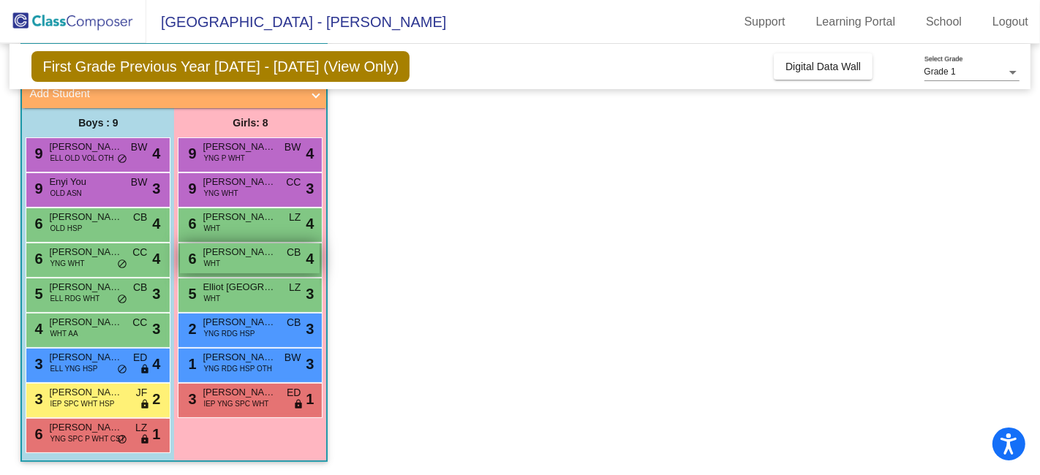
click at [241, 260] on div "6 [PERSON_NAME] WHT CB lock do_not_disturb_alt 4" at bounding box center [250, 259] width 140 height 30
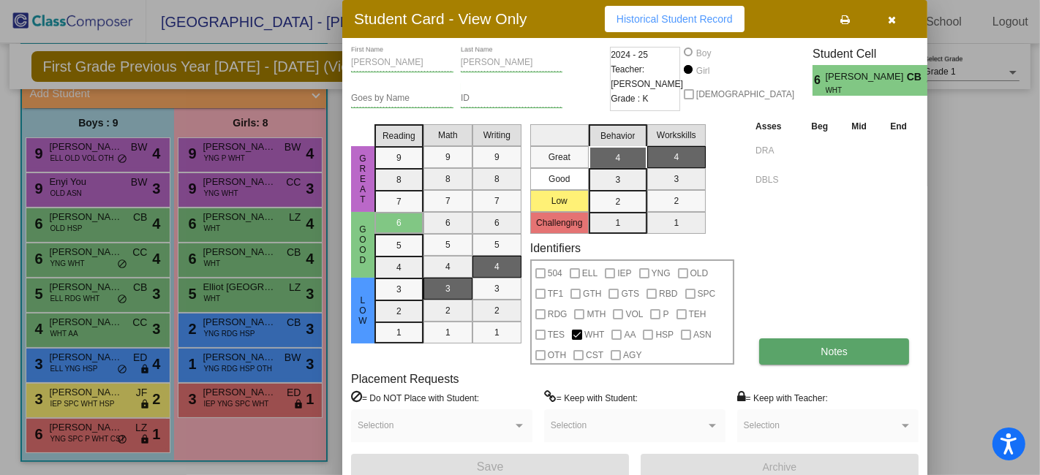
click at [835, 349] on span "Notes" at bounding box center [833, 352] width 27 height 12
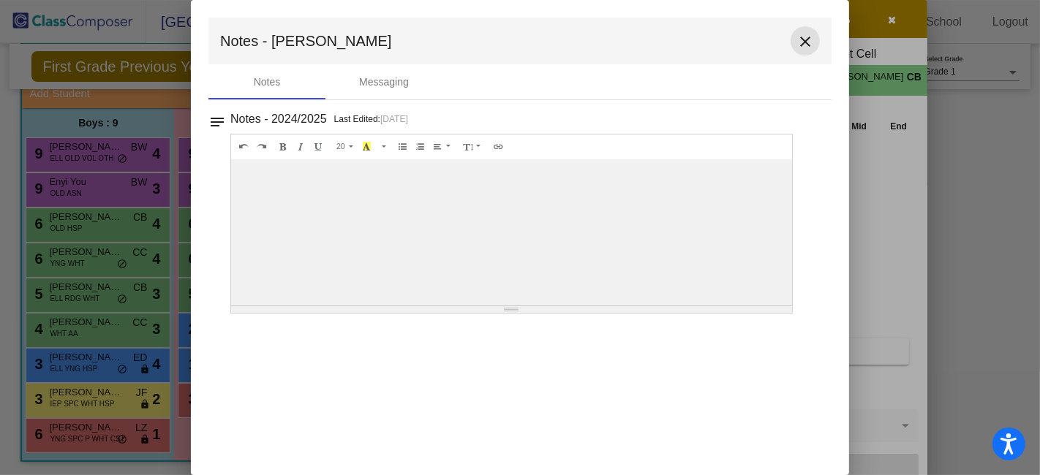
click at [810, 40] on mat-icon "close" at bounding box center [805, 42] width 18 height 18
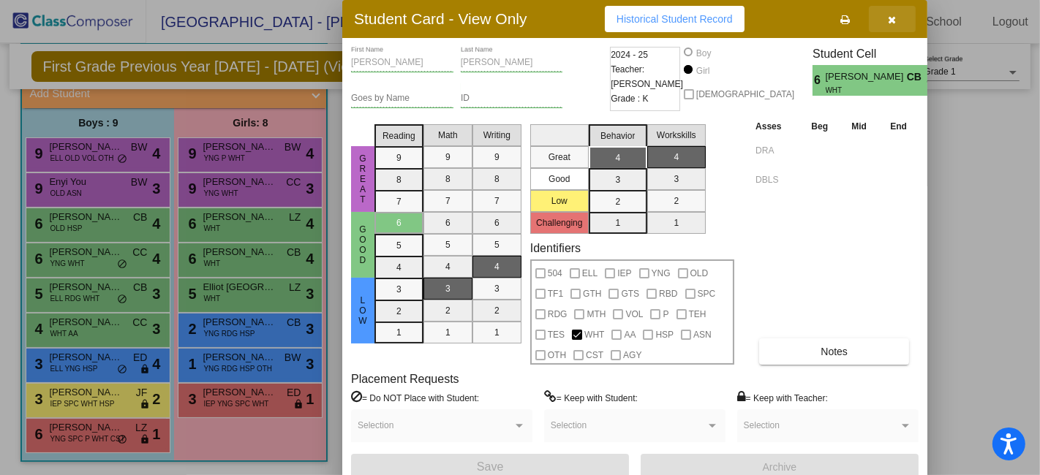
click at [890, 18] on icon "button" at bounding box center [892, 20] width 8 height 10
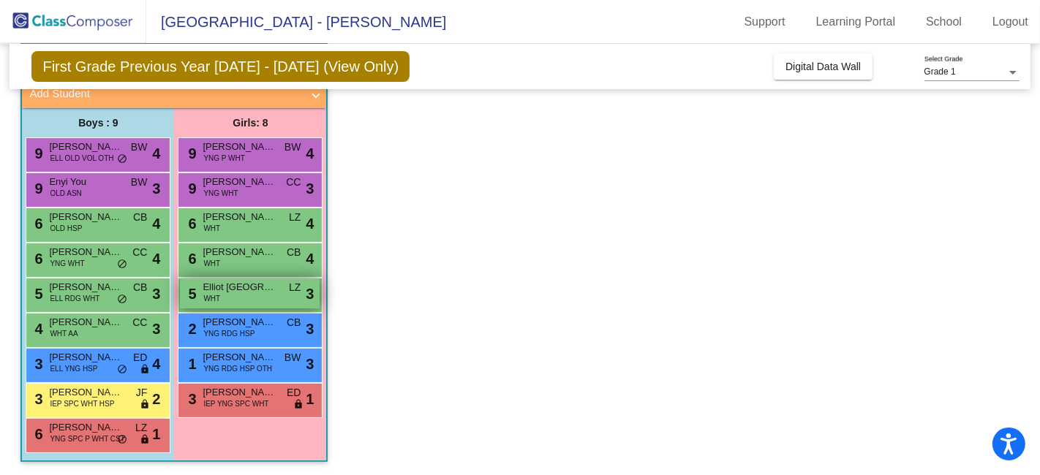
click at [235, 299] on div "5 Elliot Spain WHT LZ lock do_not_disturb_alt 3" at bounding box center [250, 294] width 140 height 30
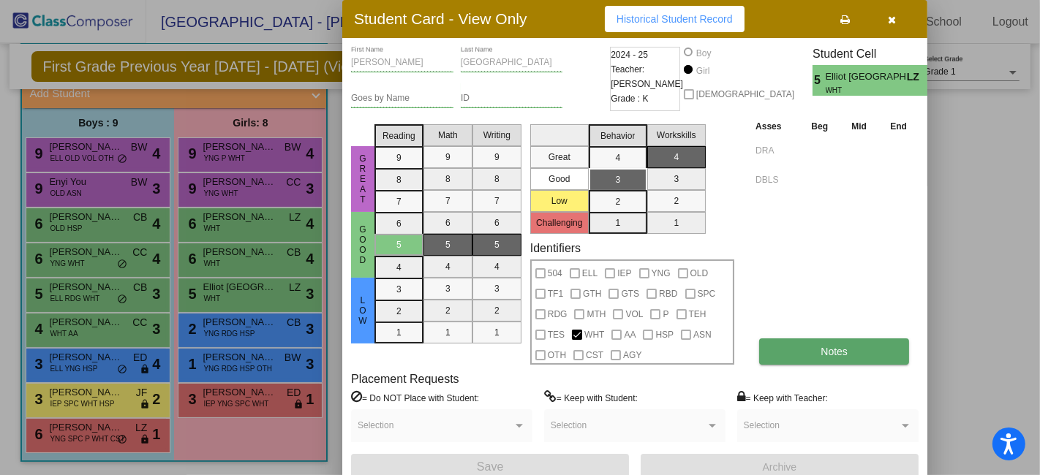
click at [861, 344] on button "Notes" at bounding box center [834, 352] width 150 height 26
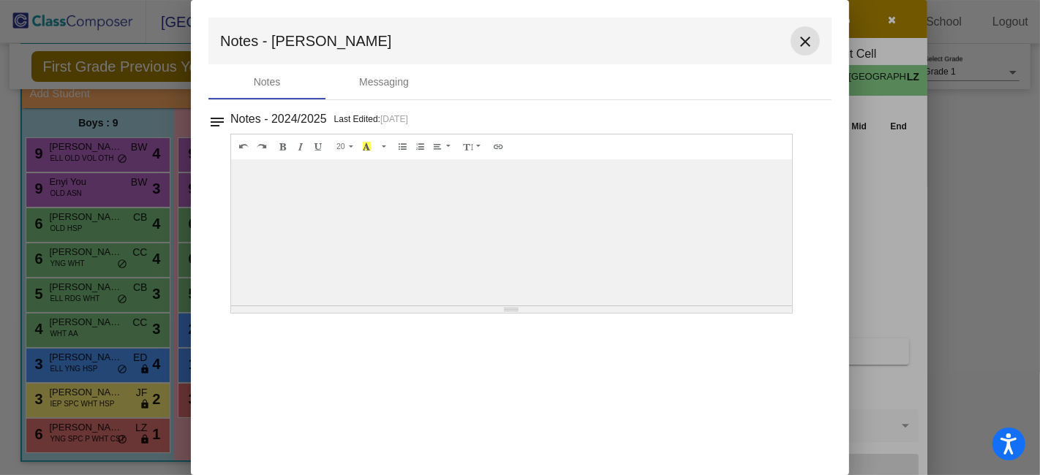
click at [807, 40] on mat-icon "close" at bounding box center [805, 42] width 18 height 18
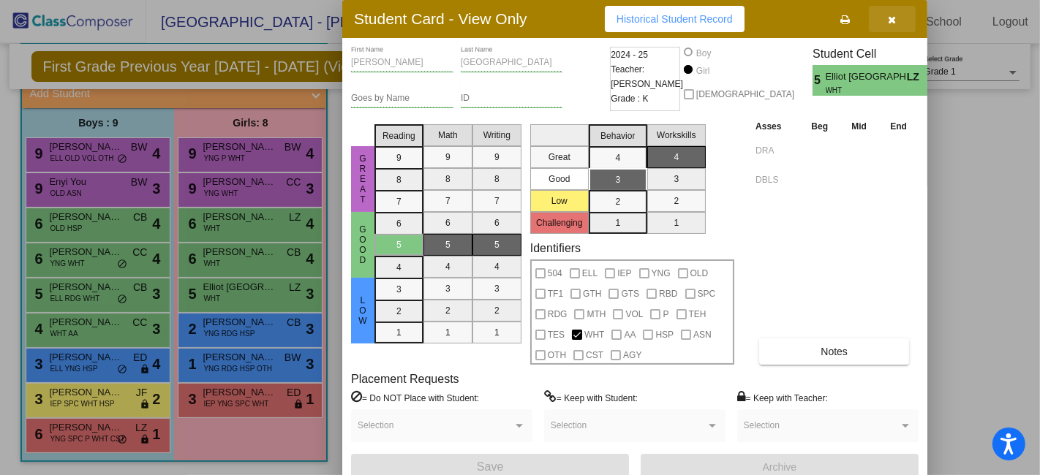
click at [899, 15] on button "button" at bounding box center [892, 19] width 47 height 26
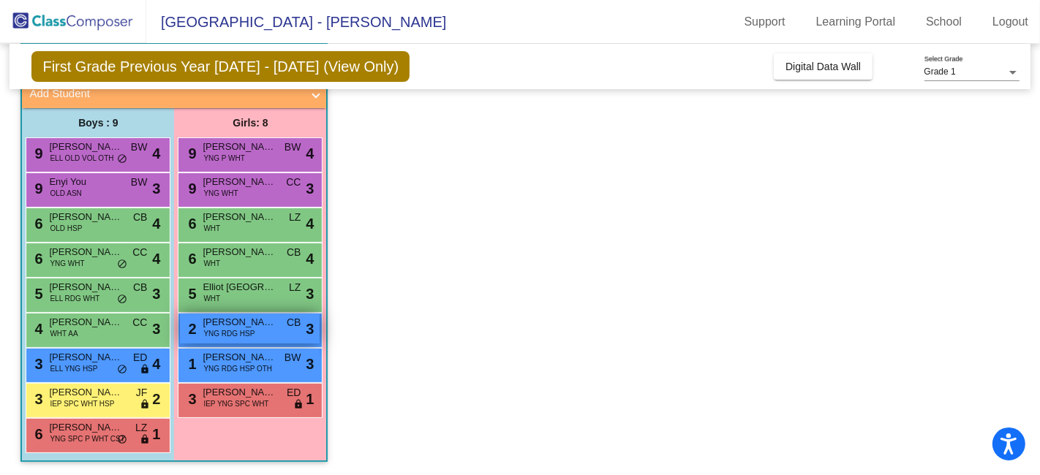
click at [248, 326] on span "[PERSON_NAME] [GEOGRAPHIC_DATA]" at bounding box center [239, 322] width 73 height 15
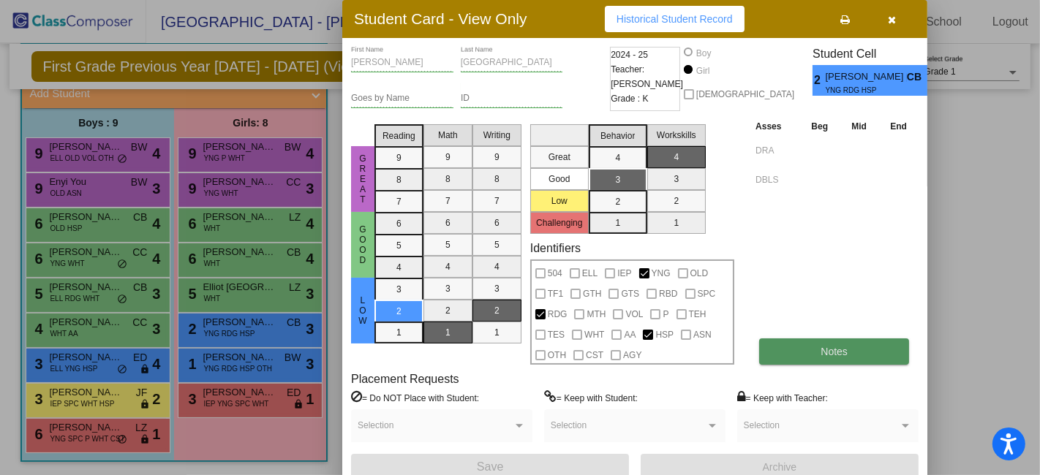
click at [838, 349] on span "Notes" at bounding box center [833, 352] width 27 height 12
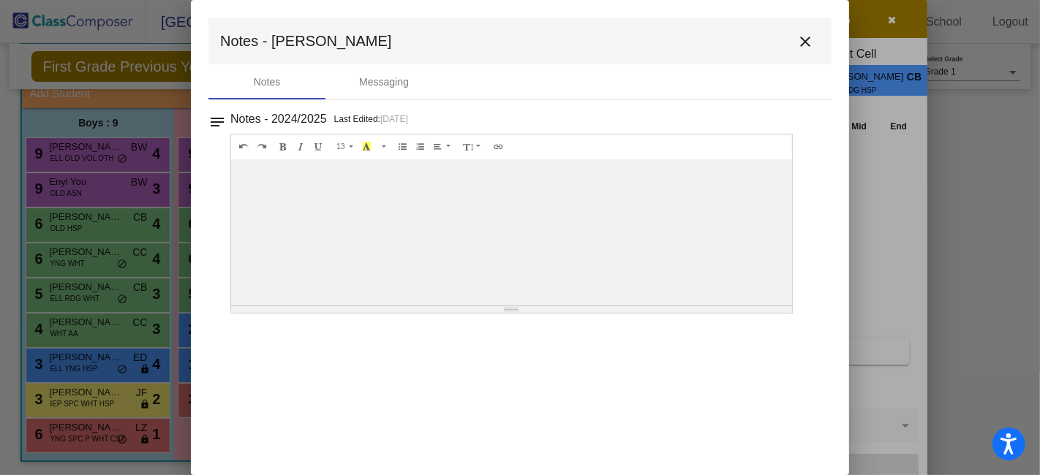
click at [804, 42] on mat-icon "close" at bounding box center [805, 42] width 18 height 18
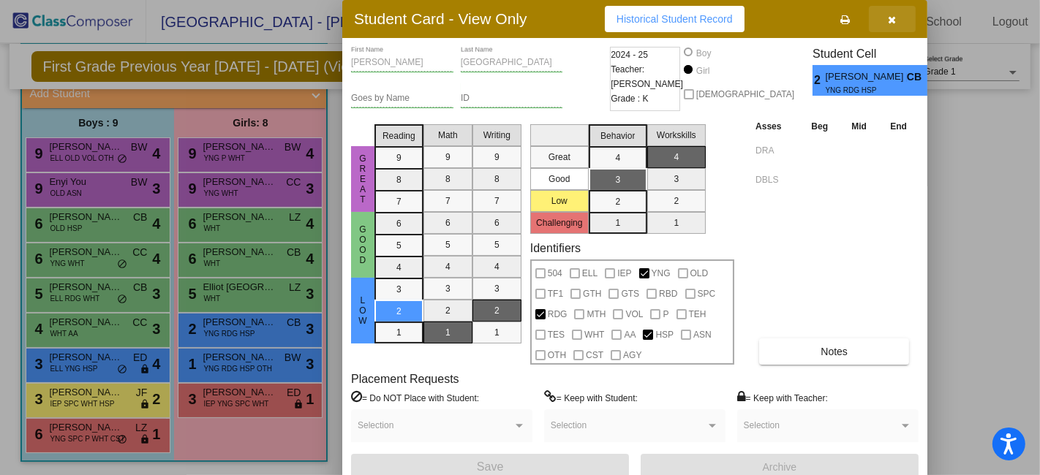
click at [894, 22] on icon "button" at bounding box center [892, 20] width 8 height 10
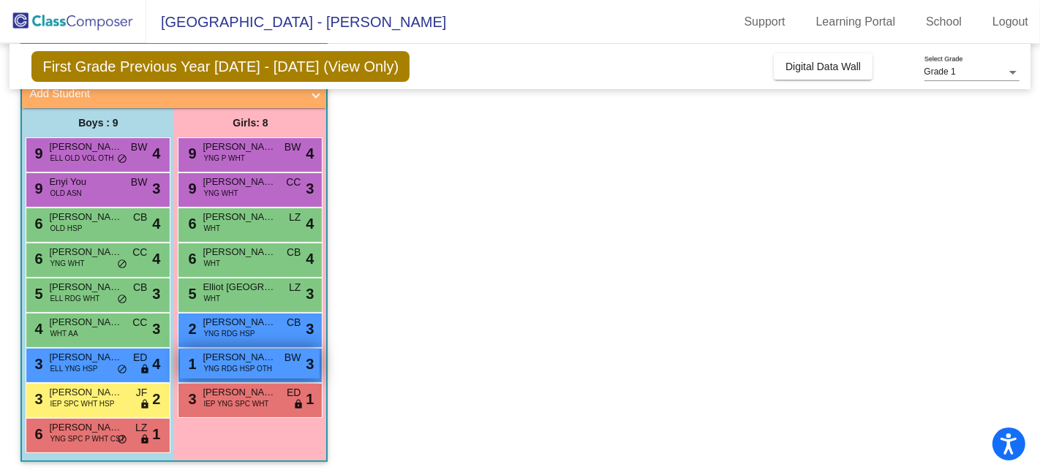
click at [254, 358] on span "[PERSON_NAME]" at bounding box center [239, 357] width 73 height 15
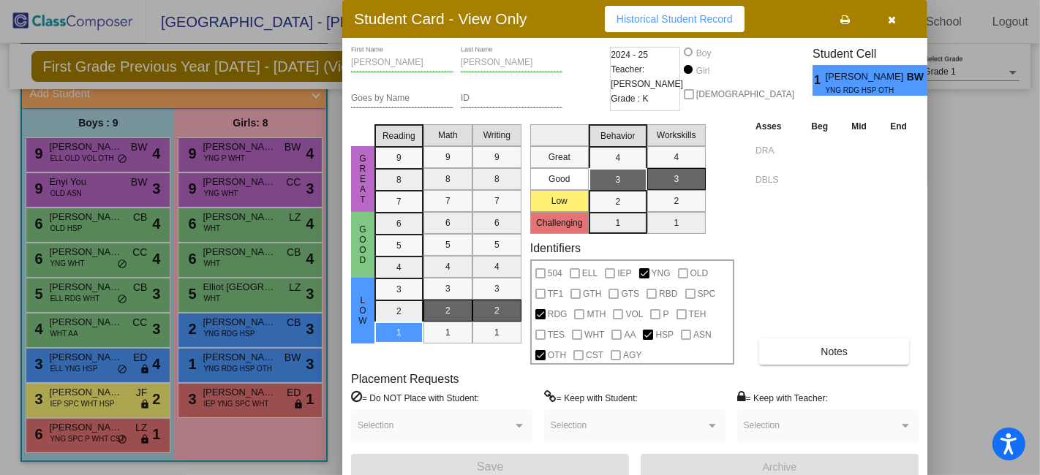
click at [896, 24] on button "button" at bounding box center [892, 19] width 47 height 26
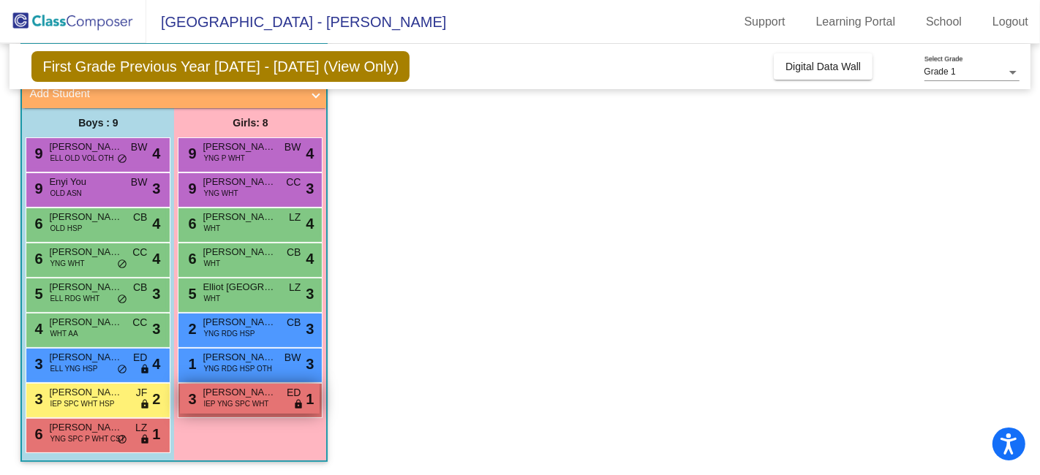
click at [242, 399] on span "IEP YNG SPC WHT" at bounding box center [235, 404] width 65 height 11
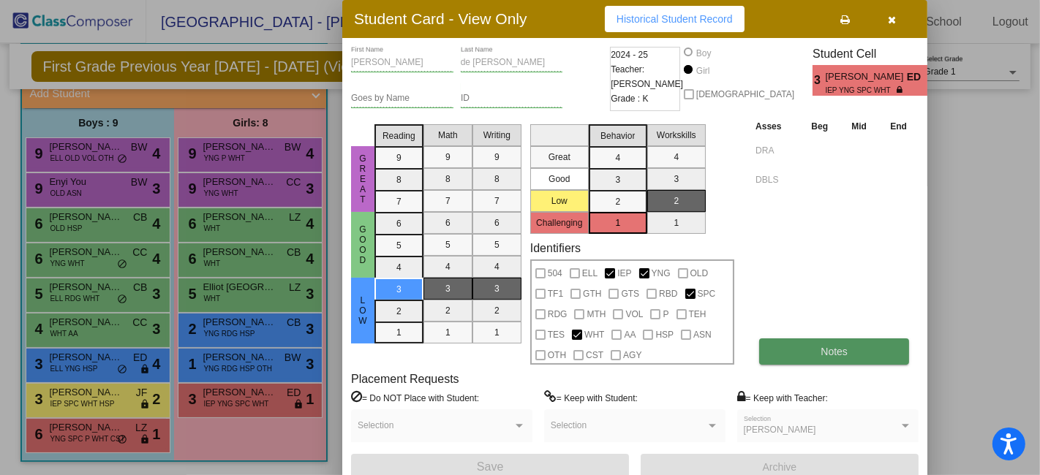
click at [840, 347] on span "Notes" at bounding box center [833, 352] width 27 height 12
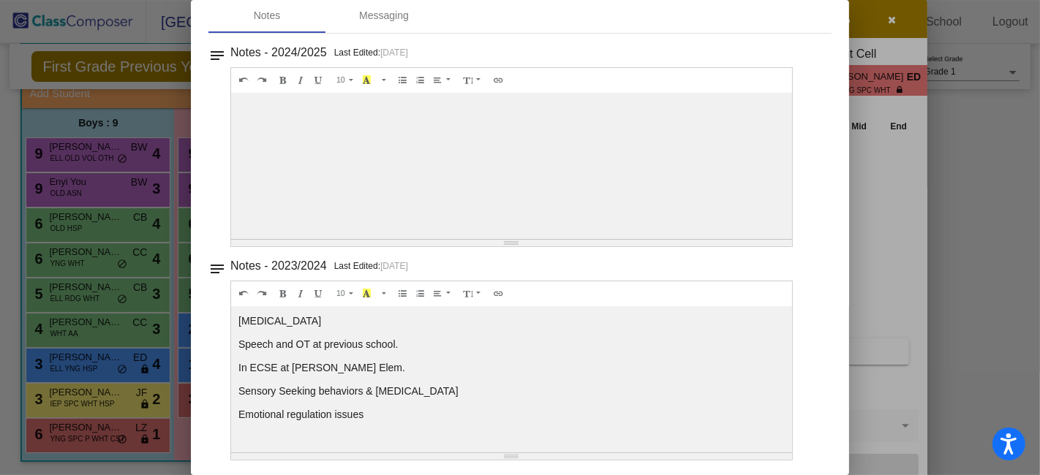
scroll to position [0, 0]
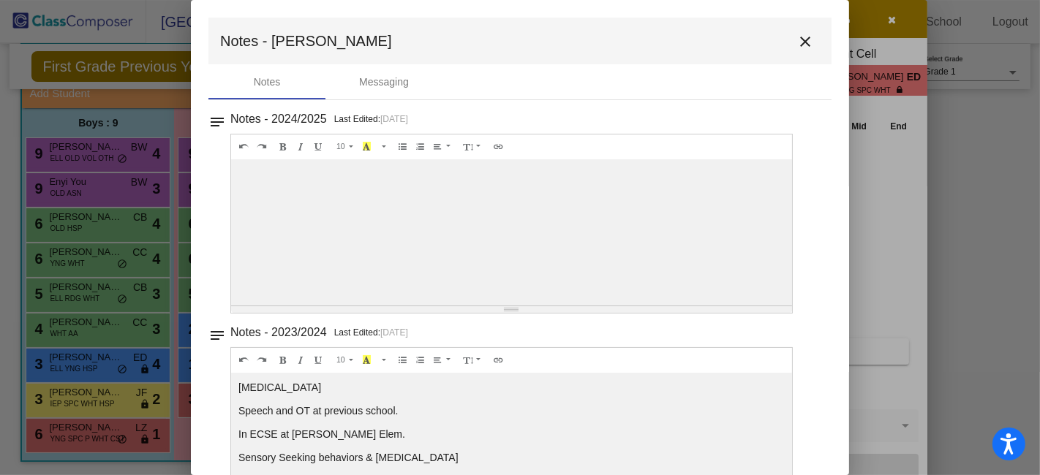
click at [796, 46] on mat-icon "close" at bounding box center [805, 42] width 18 height 18
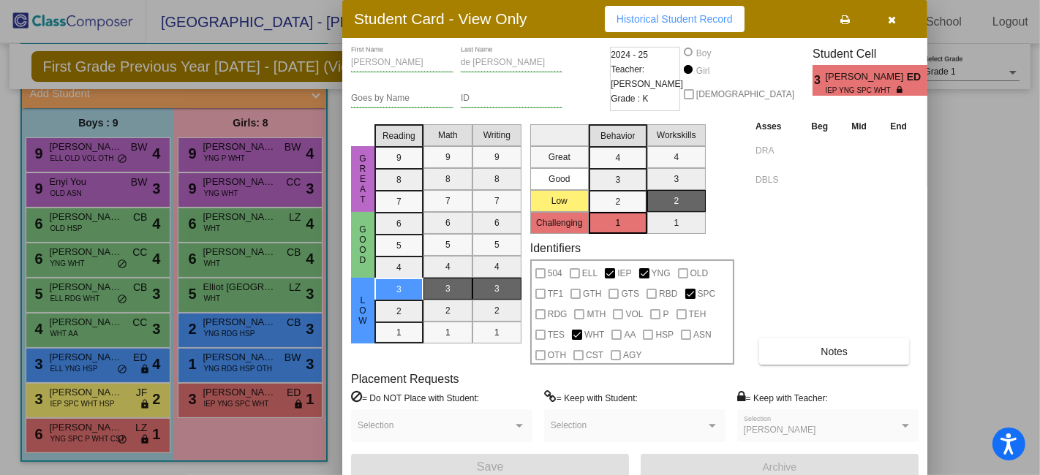
click at [891, 15] on icon "button" at bounding box center [892, 20] width 8 height 10
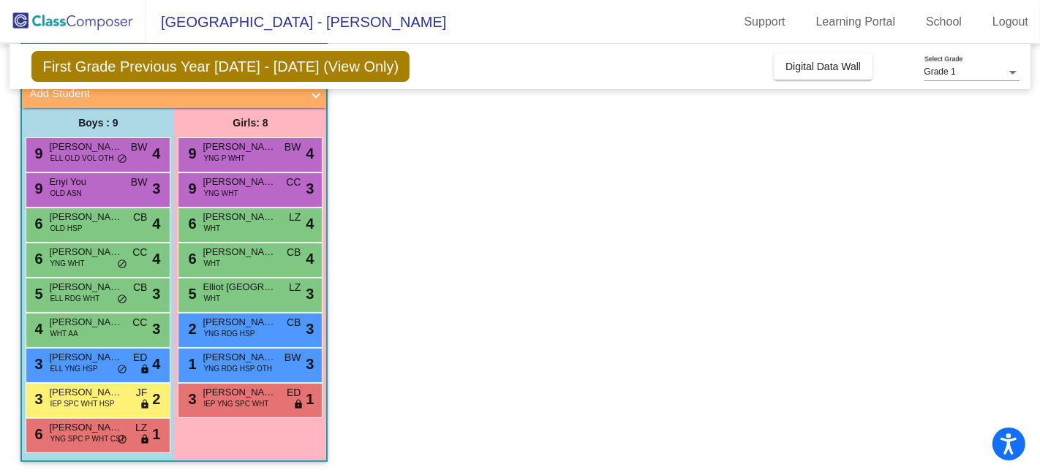
click at [712, 252] on app-classroom "Class 6 picture_as_pdf [PERSON_NAME] Add Student First Name Last Name Student I…" at bounding box center [519, 259] width 998 height 434
